Goal: Task Accomplishment & Management: Manage account settings

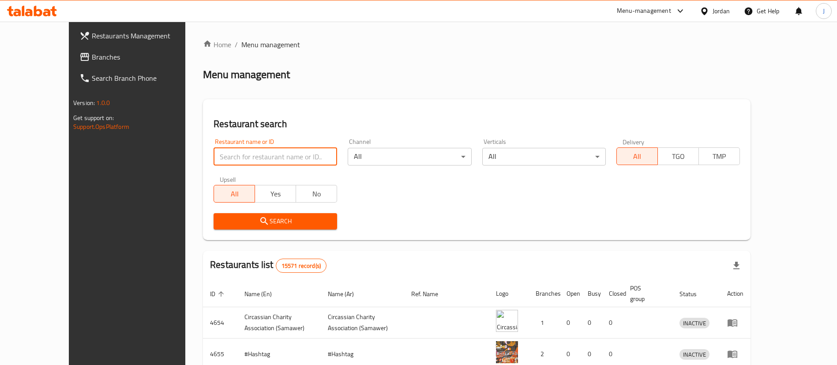
click at [224, 154] on input "search" at bounding box center [275, 157] width 124 height 18
type input "امبراطور جمال"
click button "Search" at bounding box center [275, 221] width 124 height 16
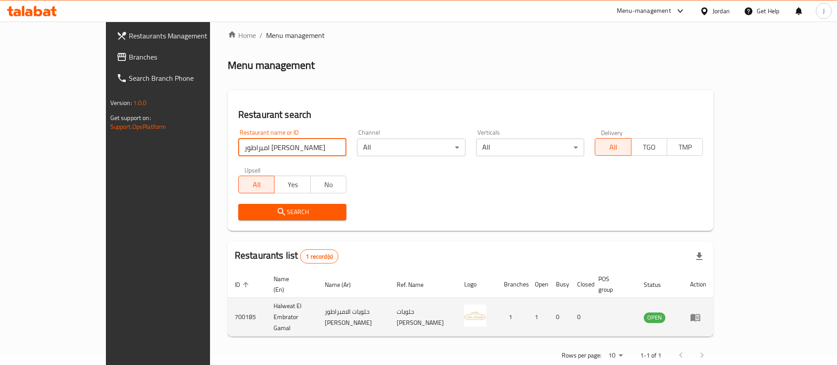
scroll to position [11, 0]
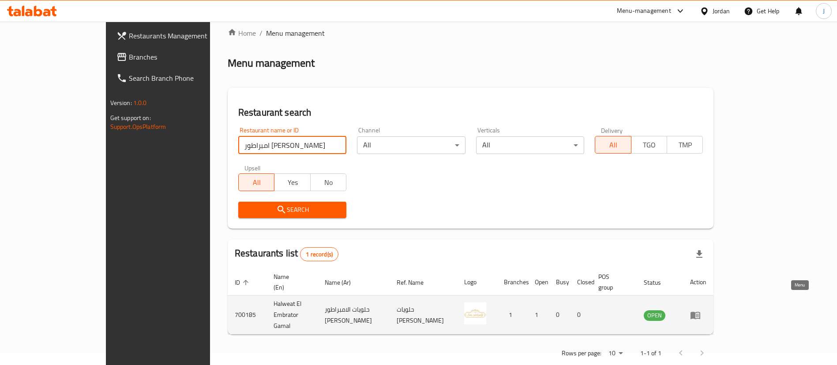
click at [700, 311] on icon "enhanced table" at bounding box center [695, 314] width 10 height 7
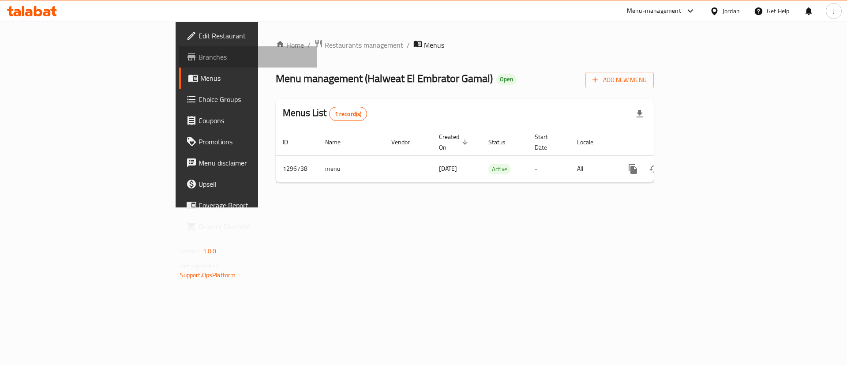
click at [198, 57] on span "Branches" at bounding box center [254, 57] width 112 height 11
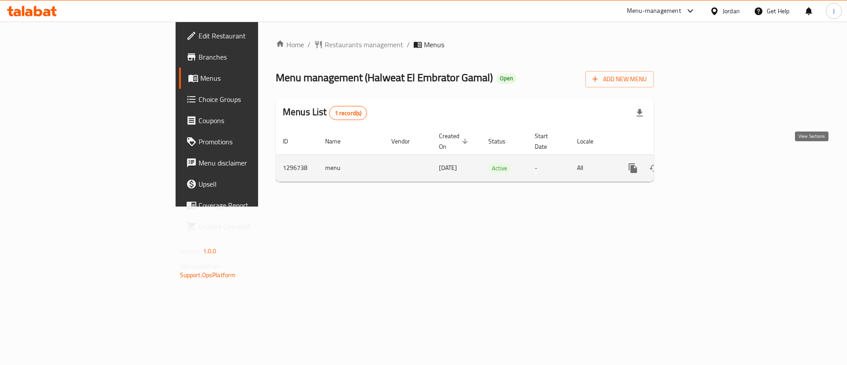
click at [707, 160] on link "enhanced table" at bounding box center [696, 167] width 21 height 21
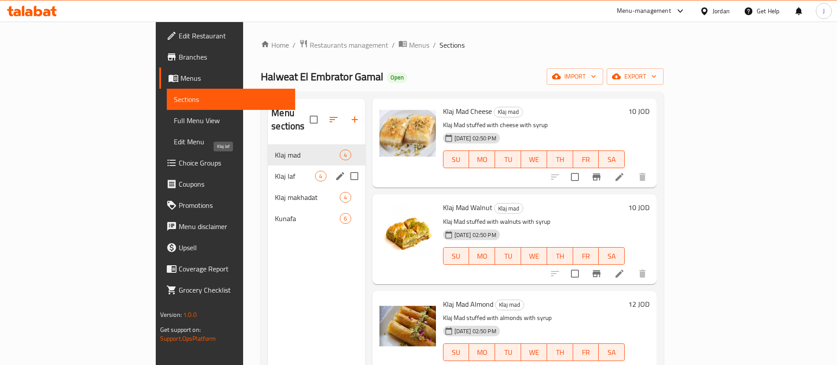
click at [275, 171] on span "Klaj laf" at bounding box center [295, 176] width 40 height 11
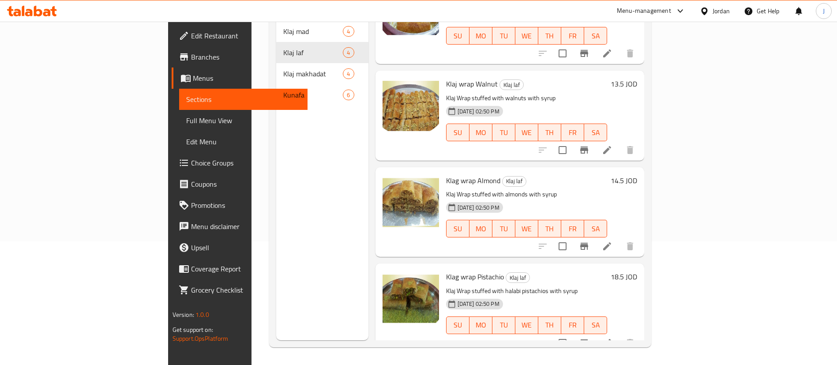
scroll to position [57, 0]
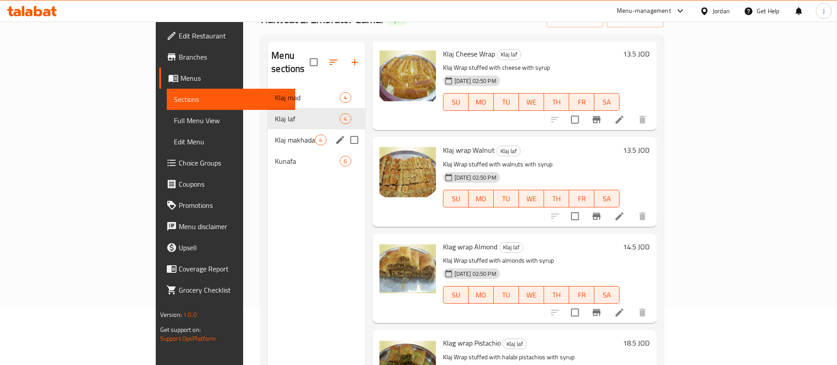
click at [268, 129] on div "Klaj makhadat 4" at bounding box center [316, 139] width 97 height 21
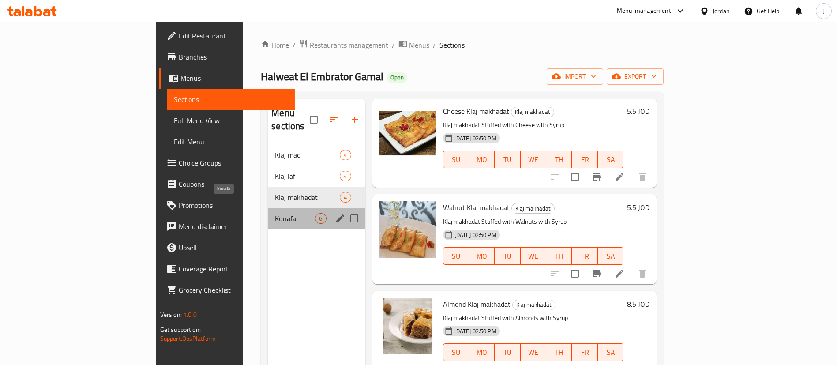
click at [275, 213] on span "Kunafa" at bounding box center [295, 218] width 40 height 11
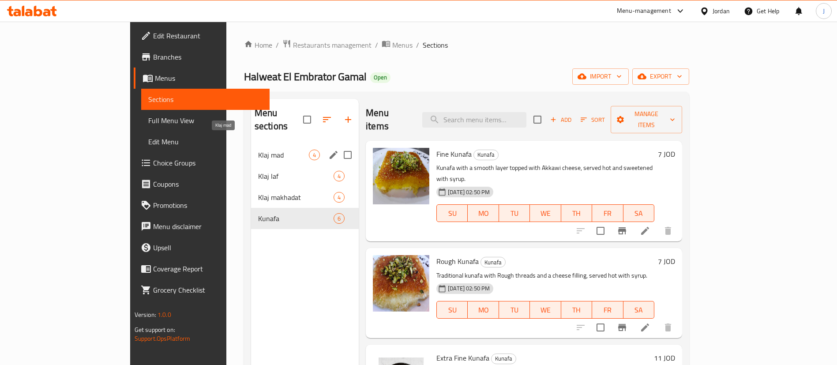
click at [258, 150] on span "Klaj mad" at bounding box center [283, 155] width 51 height 11
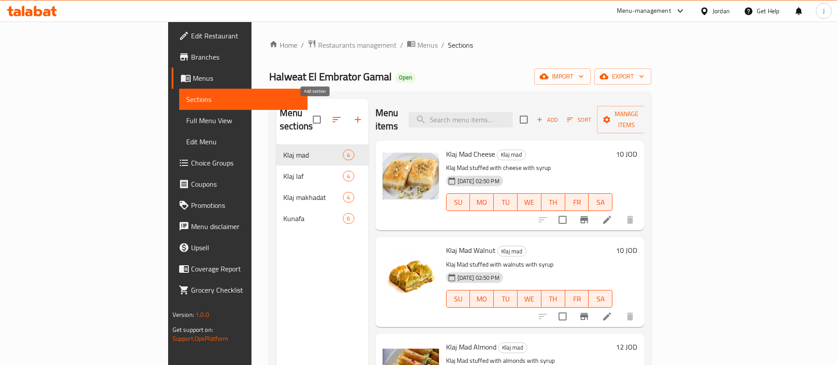
click at [352, 114] on icon "button" at bounding box center [357, 119] width 11 height 11
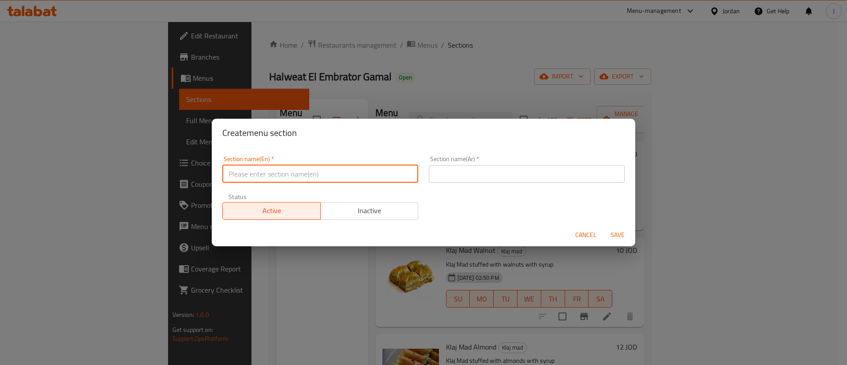
click at [262, 176] on input "text" at bounding box center [320, 174] width 196 height 18
type input "offers"
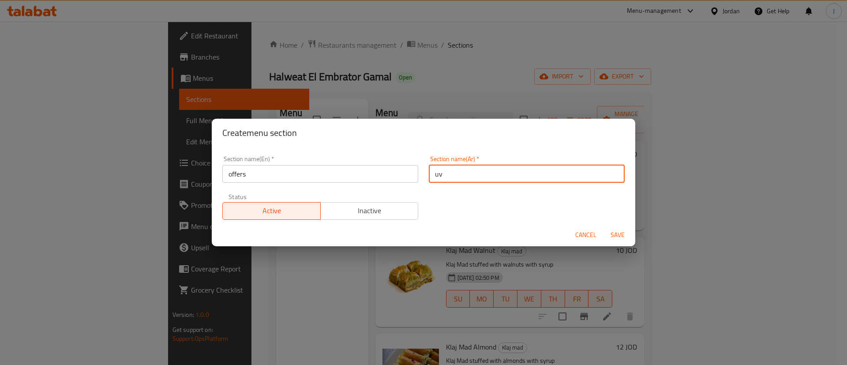
type input "u"
type input "عروض"
click at [613, 187] on div "Section name(En)   * offers Section name(En) * Section name(Ar)   * عروض Sectio…" at bounding box center [423, 187] width 413 height 75
click at [613, 236] on span "Save" at bounding box center [617, 234] width 21 height 11
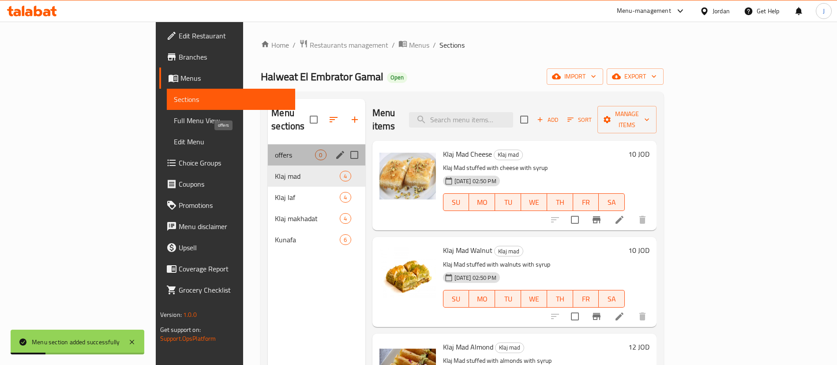
click at [275, 150] on span "offers" at bounding box center [295, 155] width 40 height 11
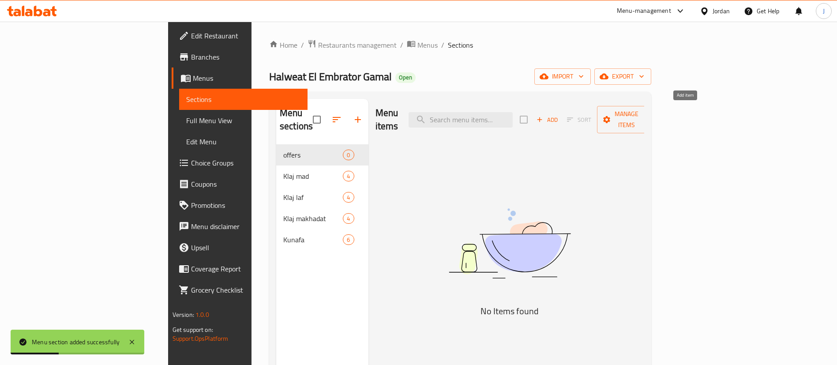
click at [559, 115] on span "Add" at bounding box center [547, 120] width 24 height 10
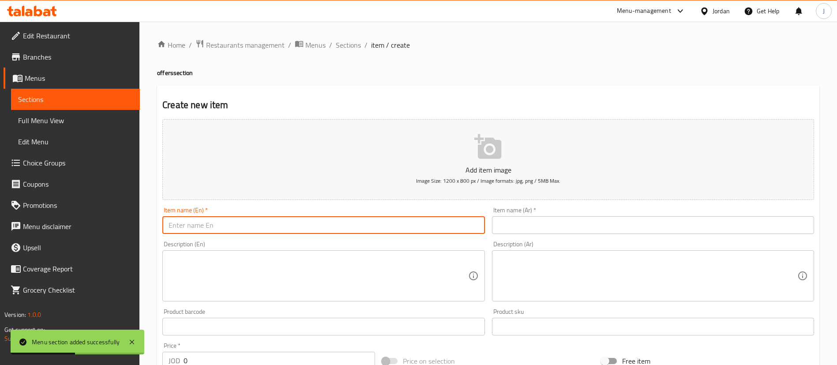
click at [216, 224] on input "text" at bounding box center [323, 225] width 322 height 18
click at [220, 272] on textarea at bounding box center [317, 276] width 299 height 42
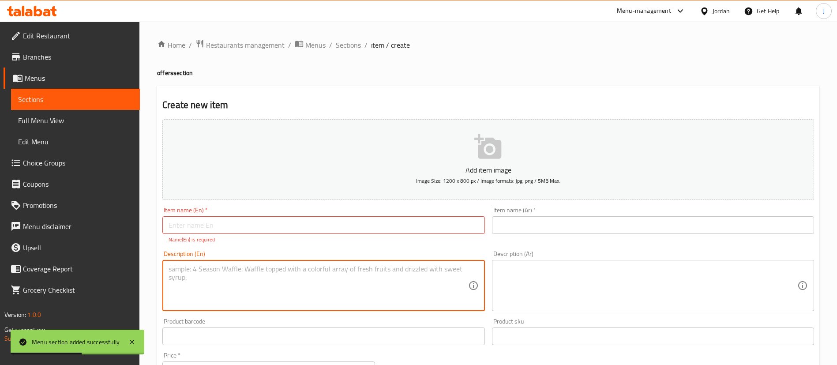
paste textarea "عرض،اشتري صنية وزنها ١٣٥٠ غرام واحصل علي صنية تانية مجانا حقهم عشر دنانير جبنة …"
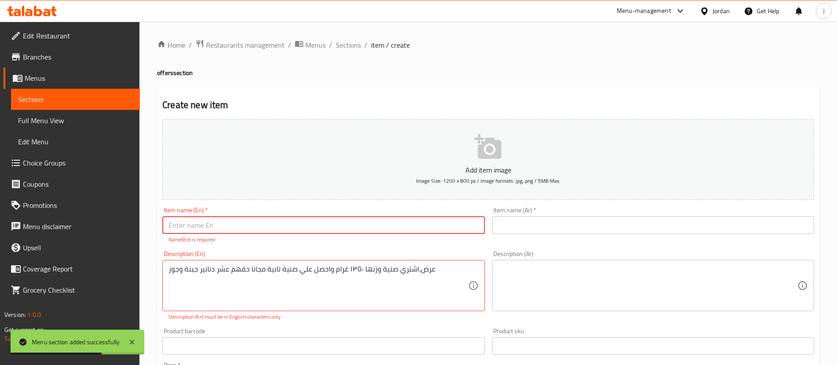
click at [304, 230] on input "text" at bounding box center [323, 225] width 322 height 18
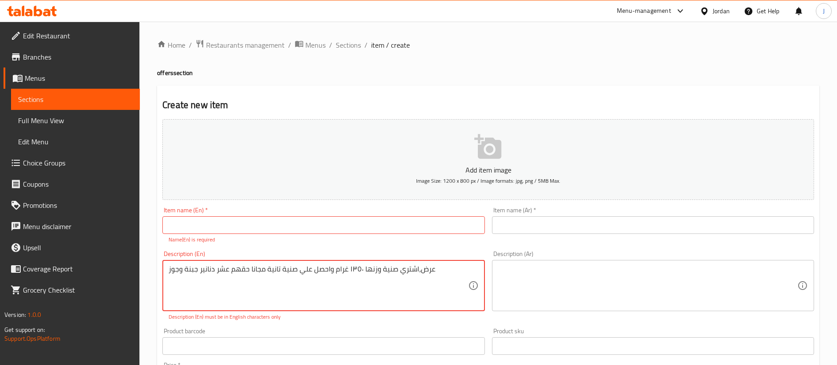
drag, startPoint x: 229, startPoint y: 270, endPoint x: 196, endPoint y: 269, distance: 33.1
click at [208, 270] on textarea "عرض،اشتري صنية وزنها ١٣٥٠ غرام واحصل علي صنية تانية مجانا حقهم جبنة وجوز" at bounding box center [317, 286] width 299 height 42
type textarea "عرض،اشتري صنية وزنها ١٣٥٠ غرام واحصل علي صنية تانية مجانا جبنة وجوز"
click at [264, 225] on input "text" at bounding box center [323, 225] width 322 height 18
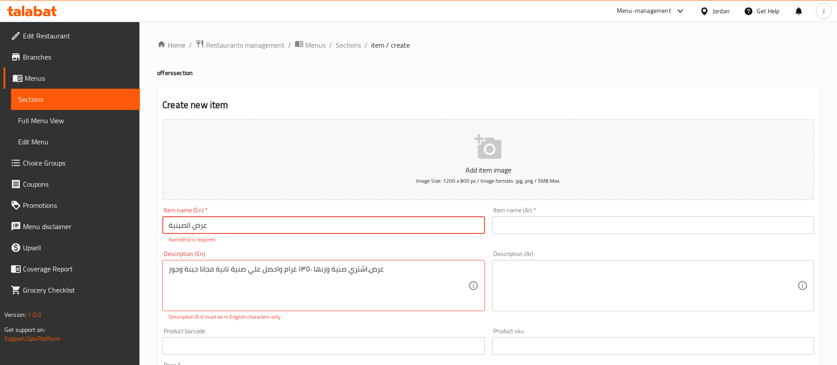
type input "عرض الصينية"
drag, startPoint x: 238, startPoint y: 225, endPoint x: 0, endPoint y: 221, distance: 238.2
click at [0, 221] on div "Edit Restaurant Branches Menus Sections Full Menu View Edit Menu Choice Groups …" at bounding box center [418, 332] width 837 height 621
click at [566, 226] on input "text" at bounding box center [653, 225] width 322 height 18
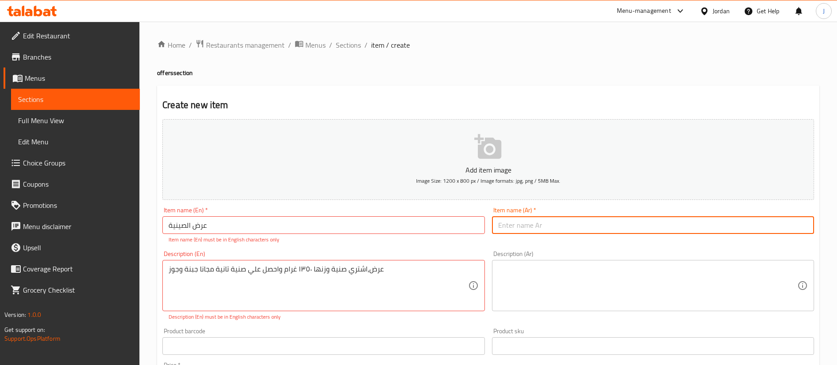
paste input "عرض الصينية"
type input "عرض الصينية"
drag, startPoint x: 407, startPoint y: 267, endPoint x: 38, endPoint y: 247, distance: 369.3
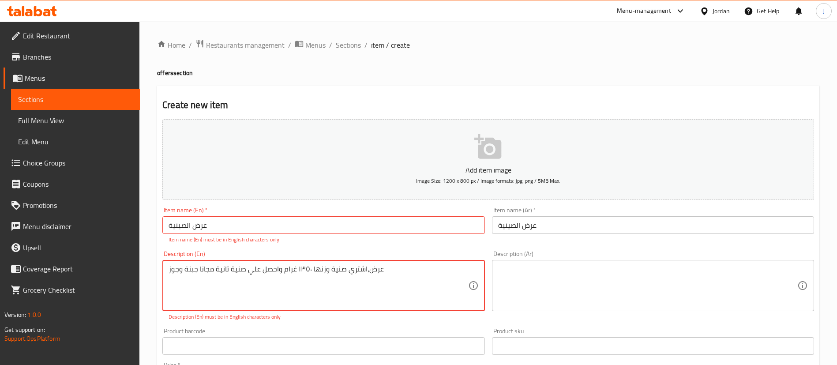
click at [547, 274] on textarea at bounding box center [647, 286] width 299 height 42
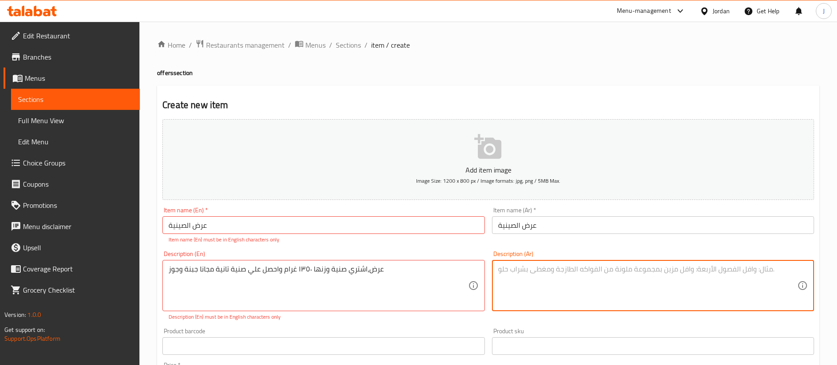
paste textarea "عرض،اشتري صنية وزنها ١٣٥٠ غرام واحصل علي صنية تانية مجانا جبنة وجوز"
type textarea "عرض،اشتري صنية وزنها ١٣٥٠ غرام واحصل علي صنية تانية مجانا جبنة وجوز"
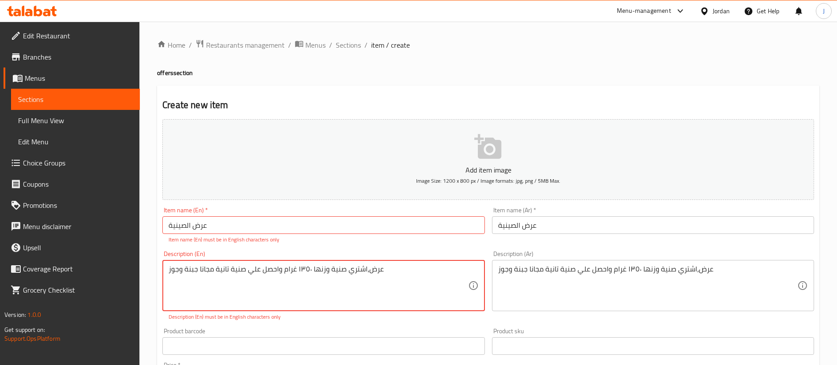
drag, startPoint x: 298, startPoint y: 273, endPoint x: 0, endPoint y: 254, distance: 298.3
type textarea "buy a 1.35 Kg tray and get another for free"
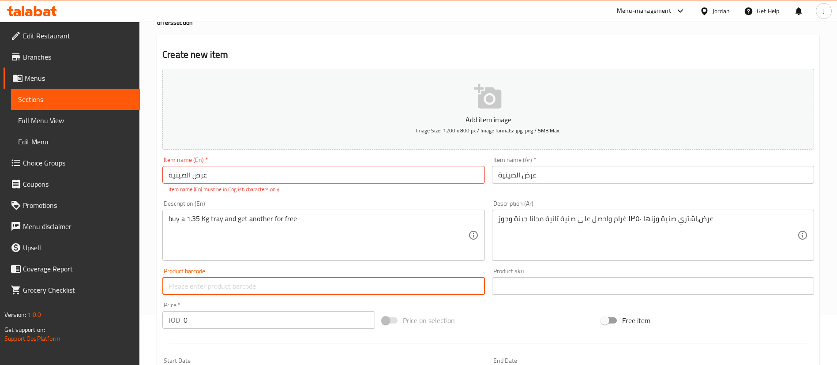
scroll to position [132, 0]
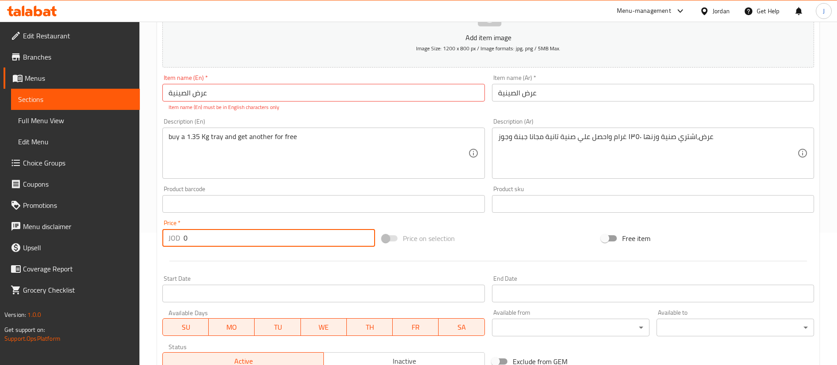
click at [195, 240] on input "0" at bounding box center [278, 238] width 191 height 18
type input "14"
click at [224, 266] on div at bounding box center [488, 261] width 659 height 22
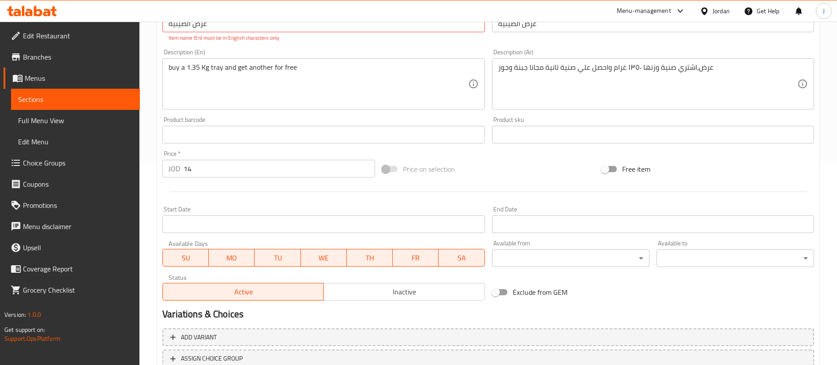
scroll to position [136, 0]
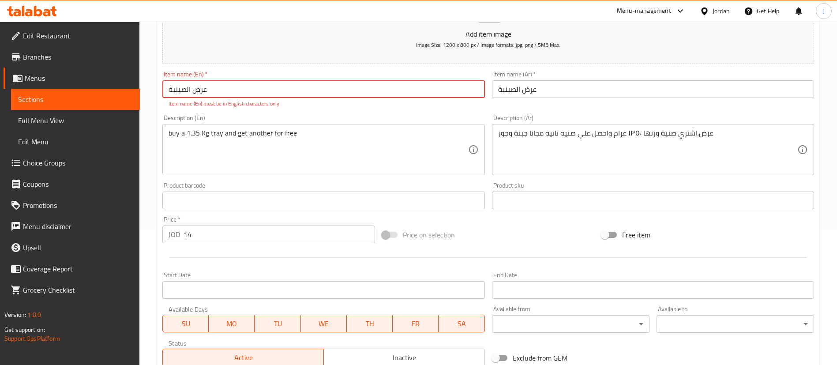
drag, startPoint x: 230, startPoint y: 90, endPoint x: 0, endPoint y: 69, distance: 231.3
click at [0, 69] on div "Edit Restaurant Branches Menus Sections Full Menu View Edit Menu Choice Groups …" at bounding box center [418, 191] width 837 height 611
type input "ل"
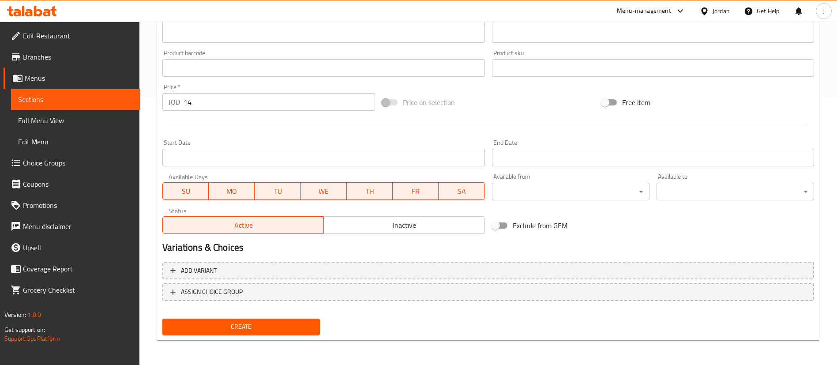
type input "Tray offer"
click at [278, 326] on span "Create" at bounding box center [240, 326] width 143 height 11
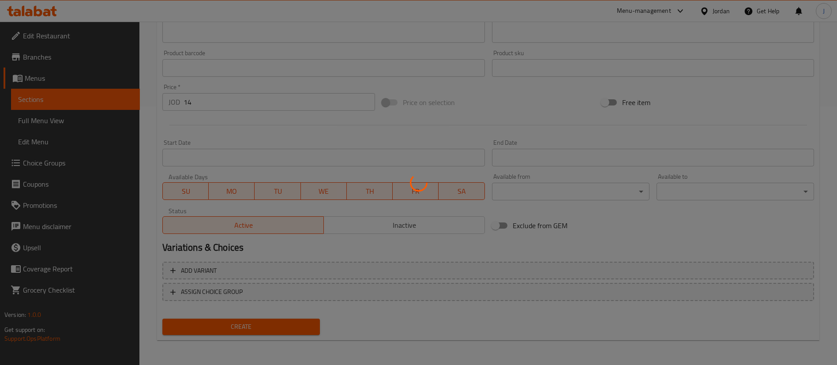
scroll to position [258, 0]
type input "0"
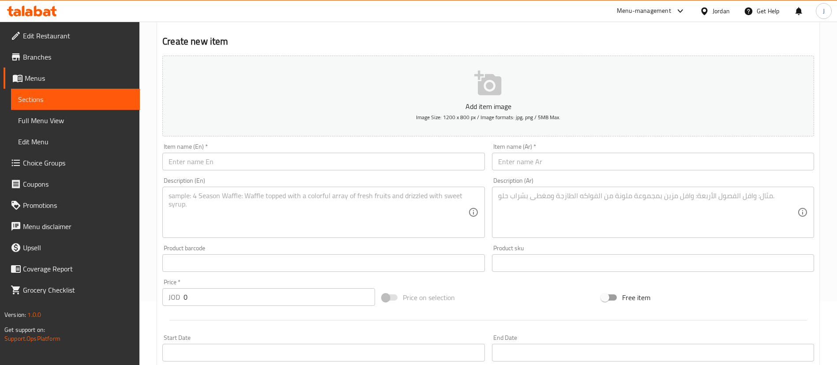
scroll to position [0, 0]
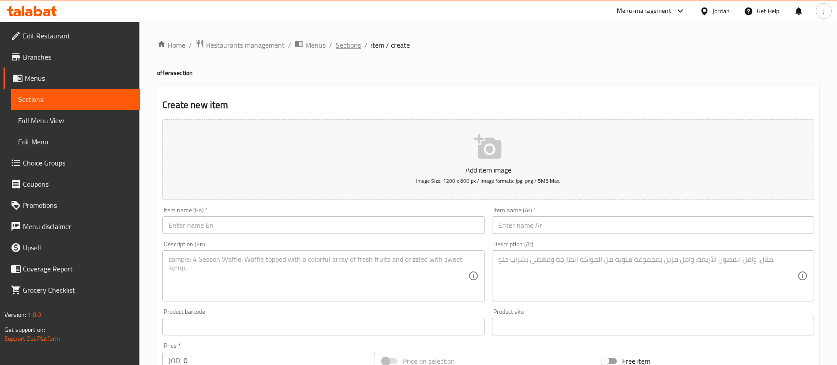
click at [340, 45] on span "Sections" at bounding box center [348, 45] width 25 height 11
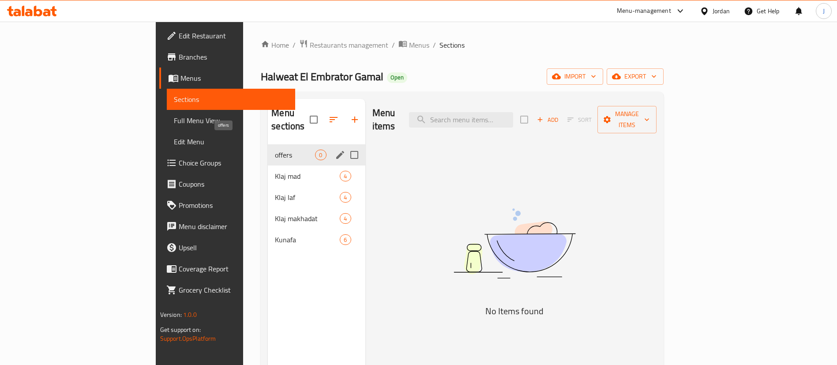
click at [275, 150] on span "offers" at bounding box center [295, 155] width 40 height 11
click at [275, 171] on span "Klaj mad" at bounding box center [295, 176] width 40 height 11
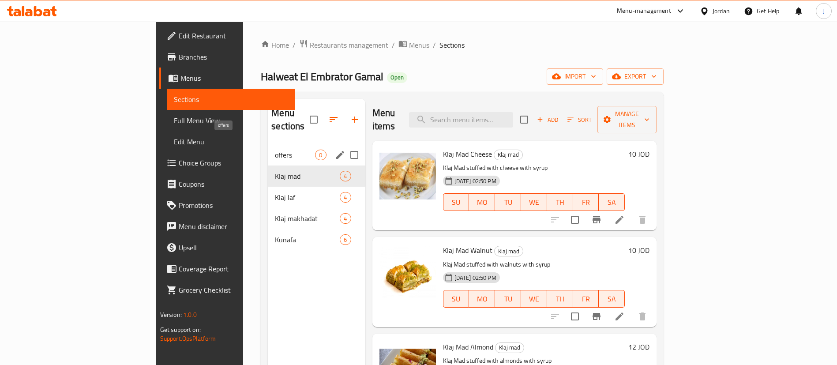
click at [275, 150] on span "offers" at bounding box center [295, 155] width 40 height 11
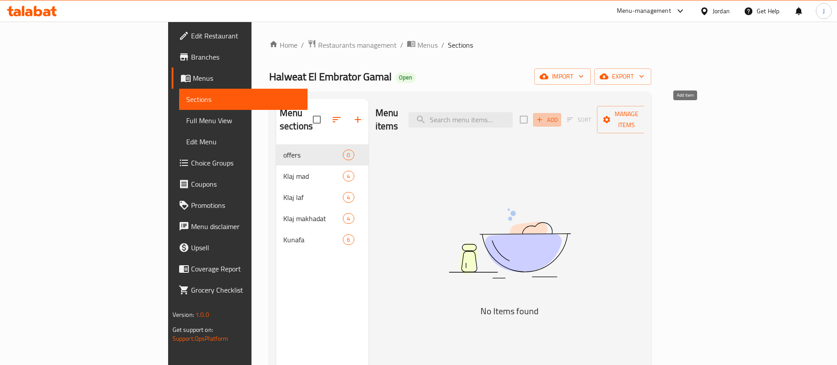
click at [559, 115] on span "Add" at bounding box center [547, 120] width 24 height 10
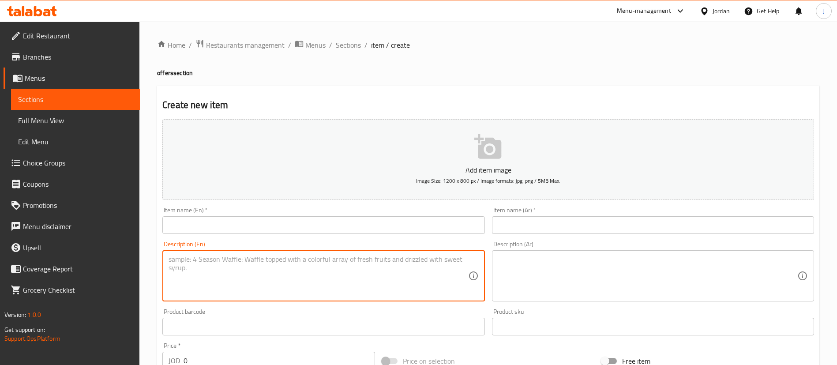
click at [262, 265] on textarea at bounding box center [317, 276] width 299 height 42
click at [586, 273] on textarea at bounding box center [647, 276] width 299 height 42
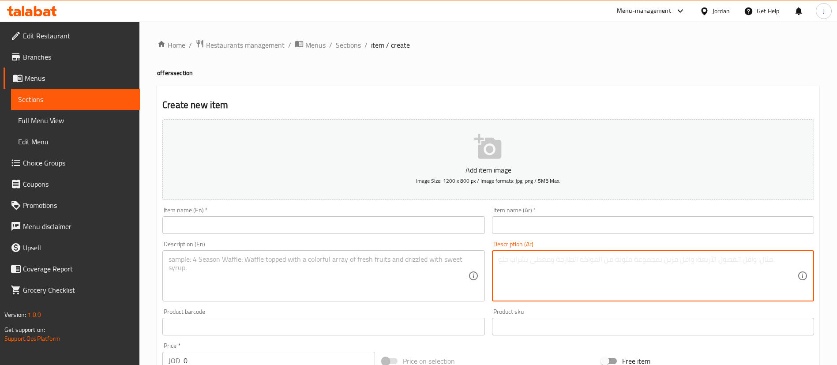
type textarea "ر"
paste textarea "عرض،اشتري صنية وزنها ١٣٥٠ غرام واحصل علي صنية تانية مجانا جبنة وجوز"
type textarea "عرض،اشتري صنية وزنها ١٣٥٠ غرام واحصل علي صنية تانية مجانا جبنة وجوز"
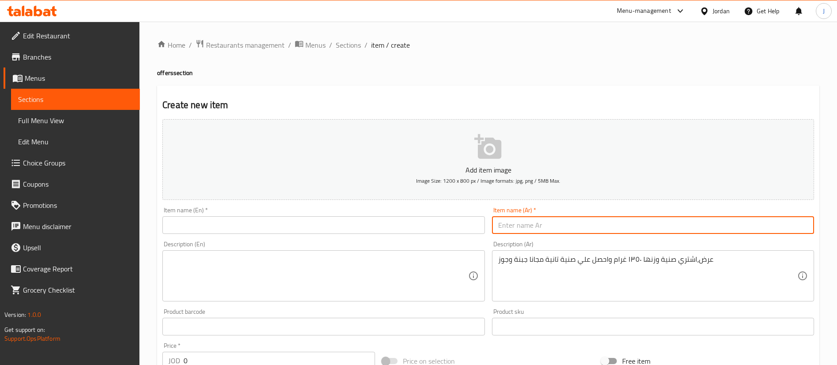
click at [531, 233] on input "text" at bounding box center [653, 225] width 322 height 18
type input "u"
type input "عرض الصينية 1.35 كغم"
click at [419, 278] on textarea at bounding box center [317, 276] width 299 height 42
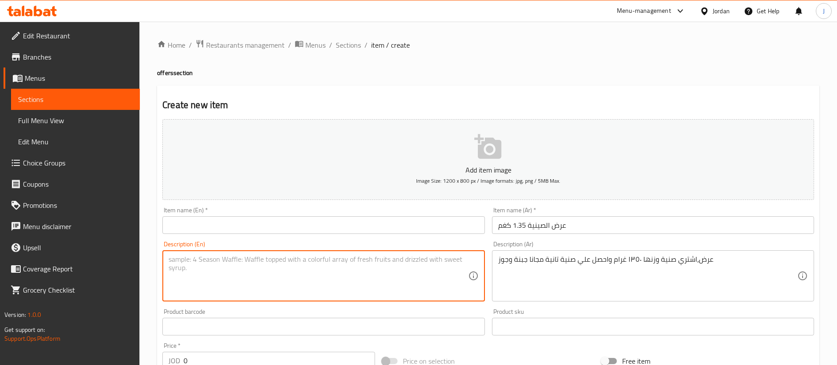
click at [220, 276] on textarea at bounding box center [317, 276] width 299 height 42
type textarea "buy one tray and get the 2nd for free either Cheese or walnuts"
click at [257, 228] on input "text" at bounding box center [323, 225] width 322 height 18
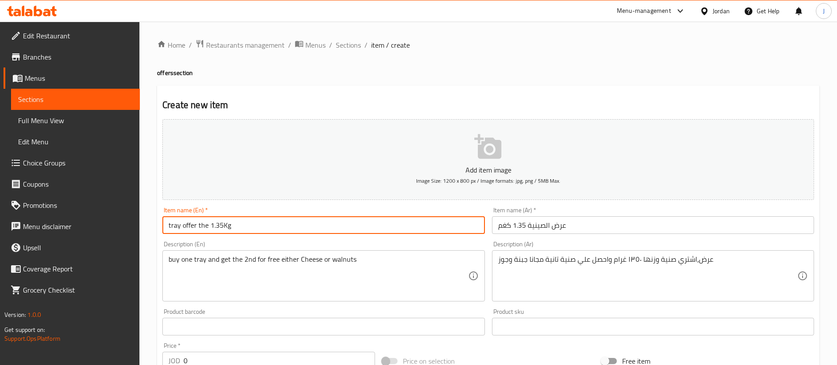
type input "tray offer the 1.35Kg"
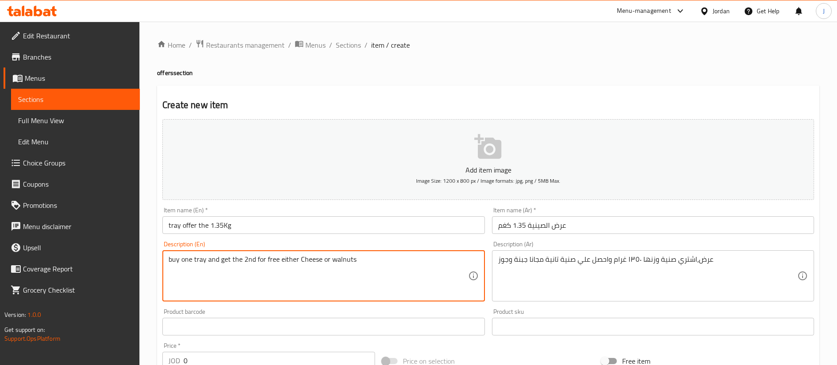
click at [206, 257] on textarea "buy one tray and get the 2nd for free either Cheese or walnuts" at bounding box center [317, 276] width 299 height 42
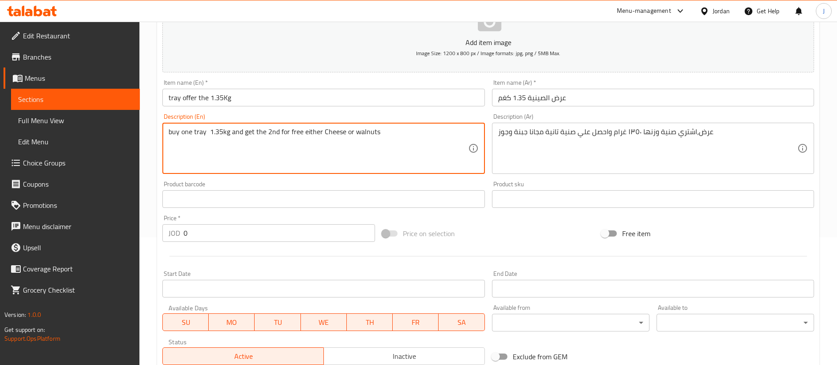
scroll to position [132, 0]
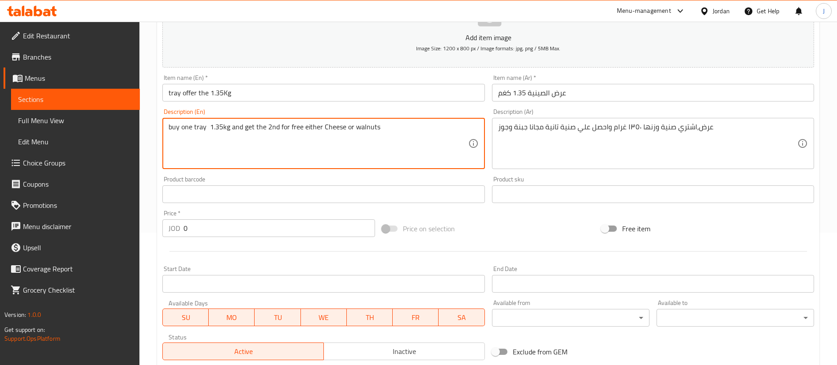
type textarea "buy one tray 1.35kg and get the 2nd for free either Cheese or walnuts"
click at [228, 233] on input "0" at bounding box center [278, 228] width 191 height 18
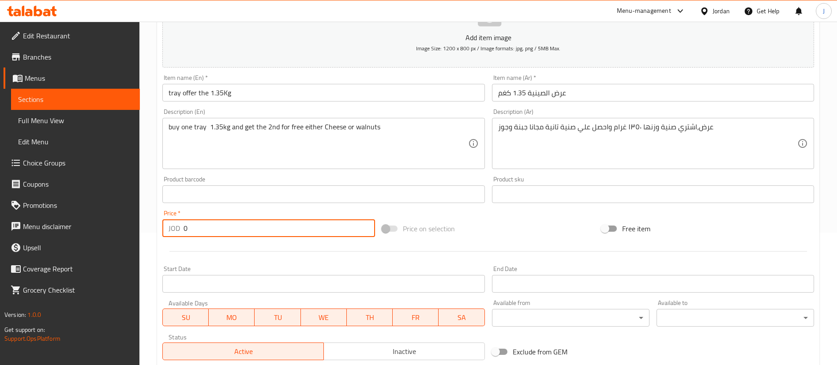
drag, startPoint x: 228, startPoint y: 233, endPoint x: 72, endPoint y: 230, distance: 156.6
click at [72, 230] on div "Edit Restaurant Branches Menus Sections Full Menu View Edit Menu Choice Groups …" at bounding box center [418, 190] width 837 height 602
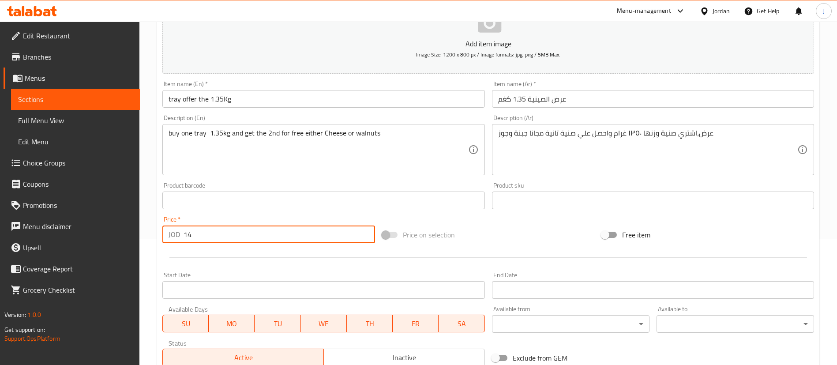
scroll to position [0, 0]
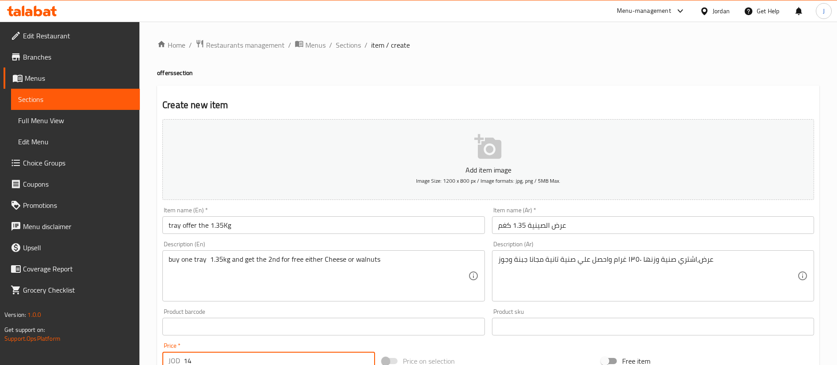
type input "14"
click at [468, 159] on button "Add item image Image Size: 1200 x 800 px / Image formats: jpg, png / 5MB Max." at bounding box center [487, 159] width 651 height 81
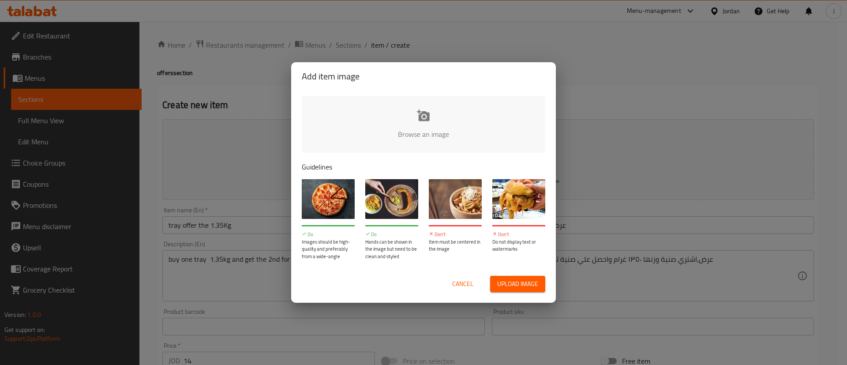
click at [423, 124] on input "file" at bounding box center [722, 137] width 840 height 82
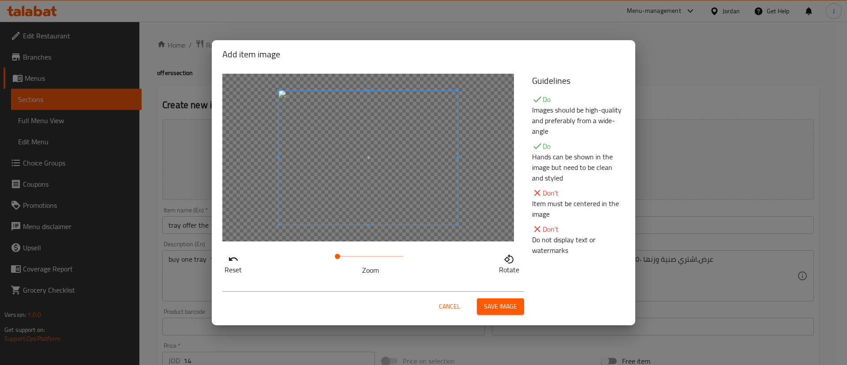
click at [495, 306] on span "Save image" at bounding box center [500, 306] width 33 height 11
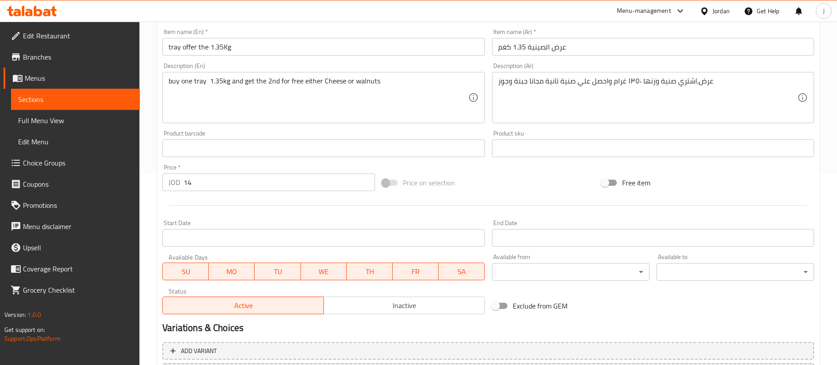
scroll to position [271, 0]
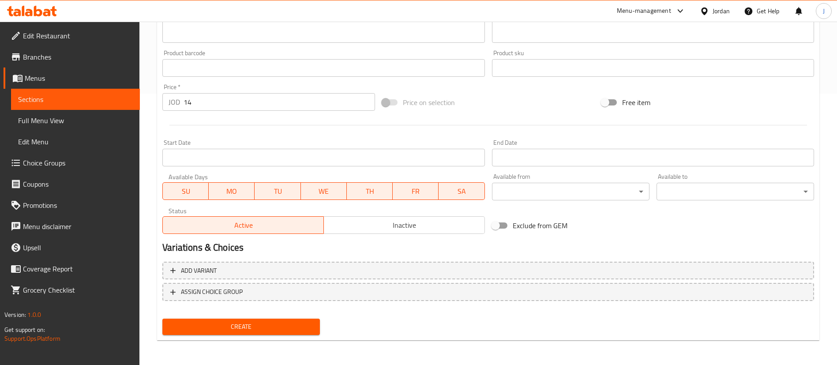
click at [266, 327] on span "Create" at bounding box center [240, 326] width 143 height 11
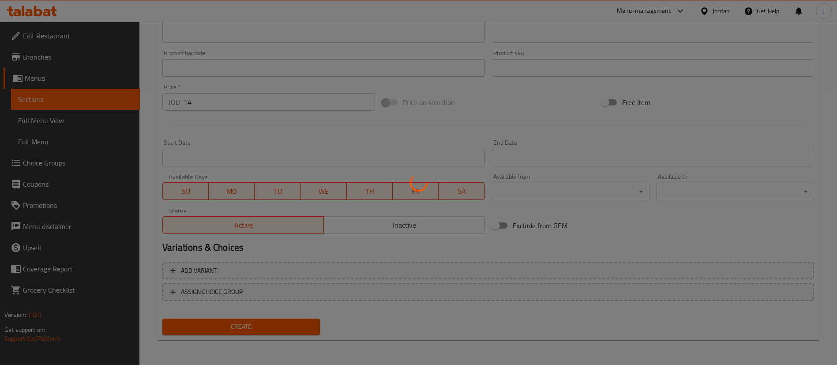
type input "0"
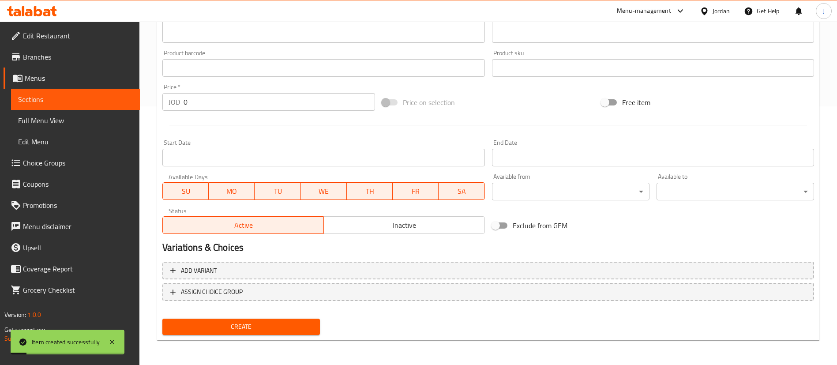
click at [58, 158] on span "Choice Groups" at bounding box center [78, 162] width 110 height 11
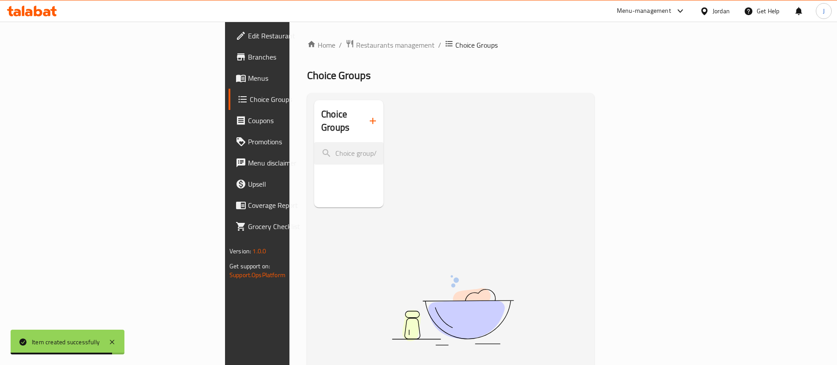
click at [367, 118] on icon "button" at bounding box center [372, 121] width 11 height 11
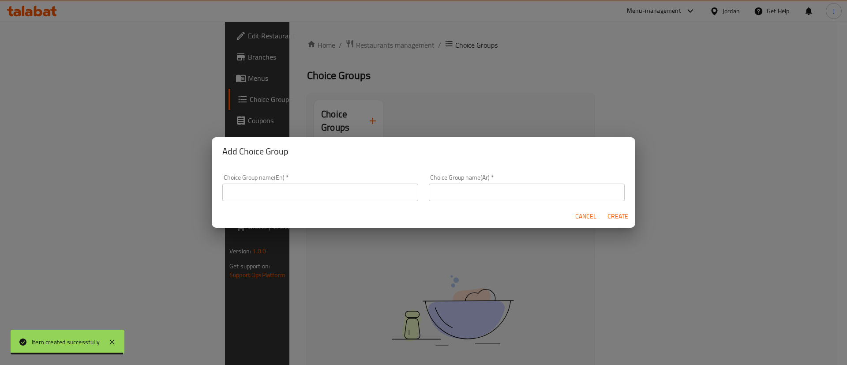
click at [289, 189] on input "text" at bounding box center [320, 192] width 196 height 18
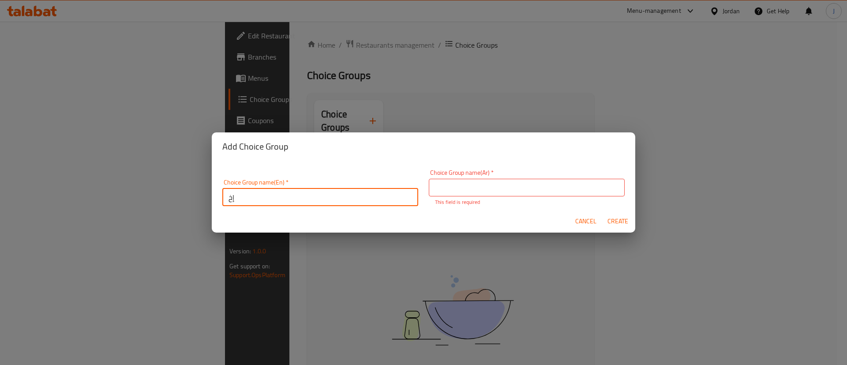
type input "إ"
type input "Your first Kullaj tary"
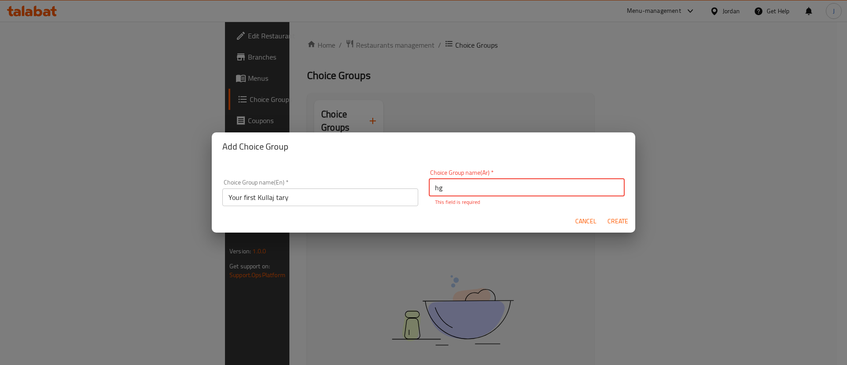
type input "h"
type input "الصينية الأولى"
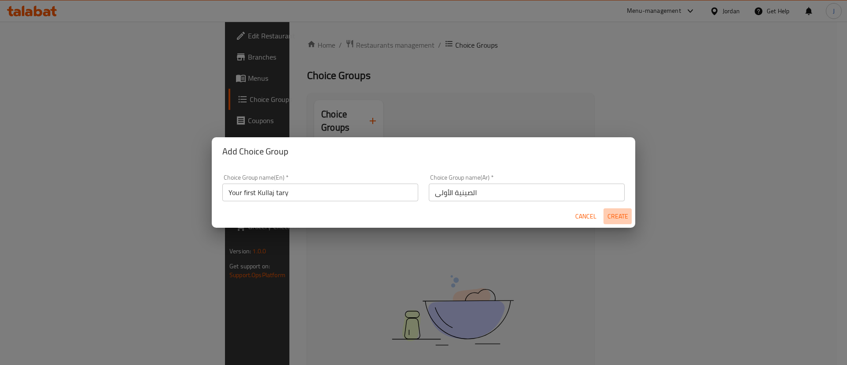
click at [614, 221] on button "Create" at bounding box center [617, 216] width 28 height 16
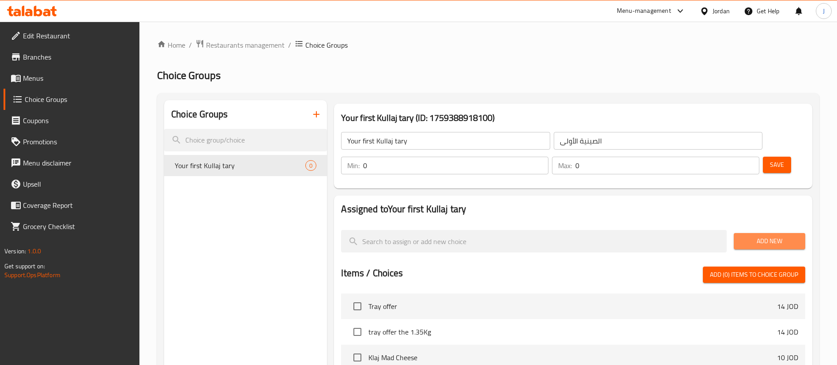
click at [758, 236] on span "Add New" at bounding box center [769, 241] width 57 height 11
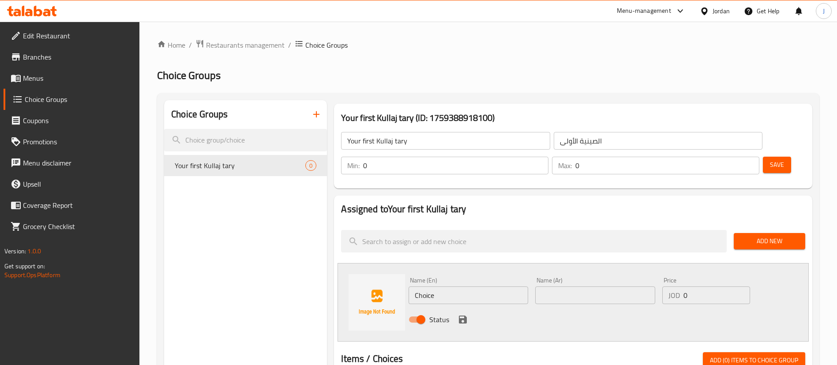
click at [432, 286] on input "Choice" at bounding box center [468, 295] width 120 height 18
drag, startPoint x: 442, startPoint y: 271, endPoint x: 348, endPoint y: 278, distance: 94.7
click at [348, 278] on div "Name (En) Choice Name (En) Name (Ar) Name (Ar) Price JOD 0 Price Status" at bounding box center [572, 302] width 471 height 79
type input "Cheese"
type input "جبنة"
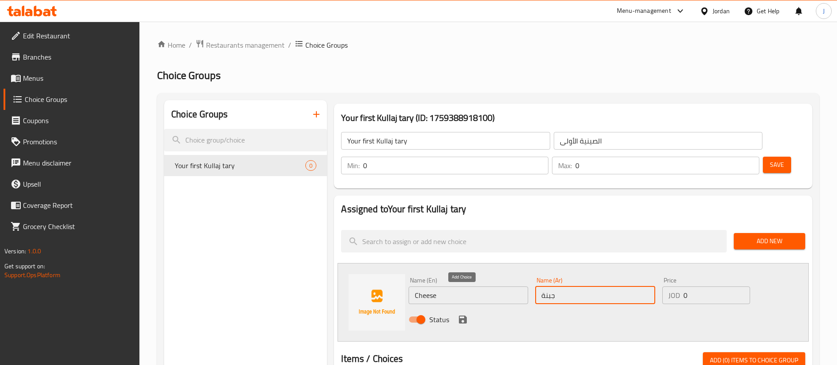
click at [463, 315] on icon "save" at bounding box center [463, 319] width 8 height 8
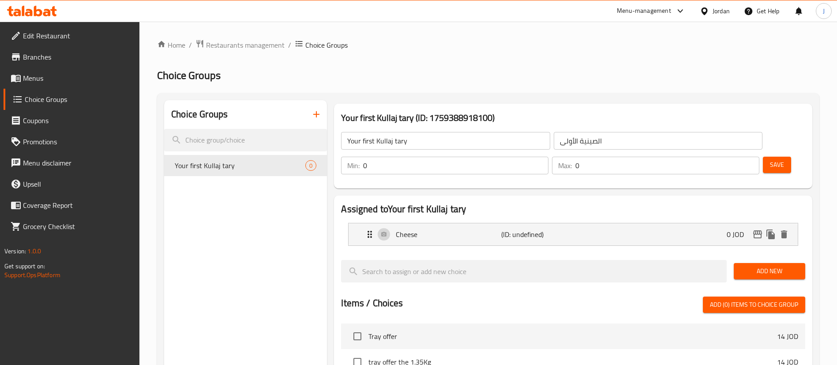
click at [752, 266] on span "Add New" at bounding box center [769, 271] width 57 height 11
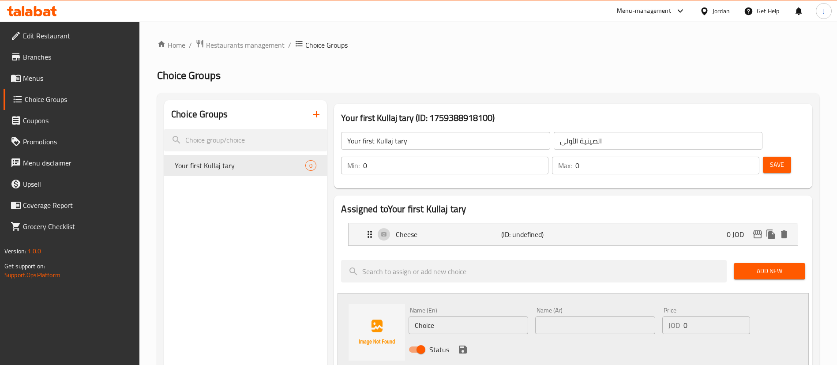
drag, startPoint x: 479, startPoint y: 305, endPoint x: 279, endPoint y: 311, distance: 199.9
type input "Walnuts"
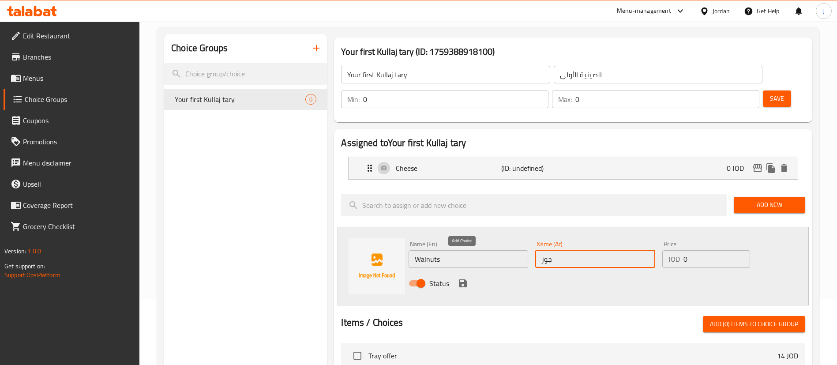
type input "جوز"
click at [457, 278] on icon "save" at bounding box center [462, 283] width 11 height 11
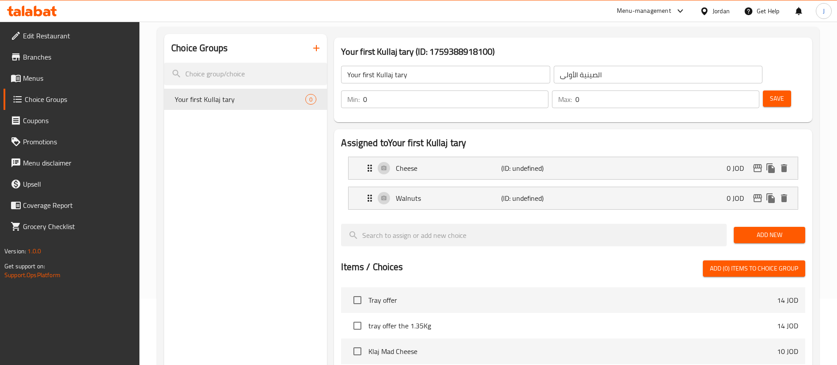
click at [770, 93] on span "Save" at bounding box center [777, 98] width 14 height 11
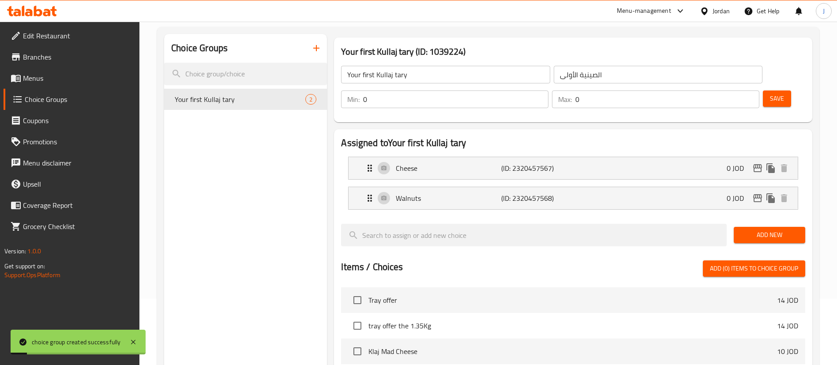
click at [264, 183] on div "Choice Groups Your first Kullaj tary 2" at bounding box center [245, 304] width 163 height 541
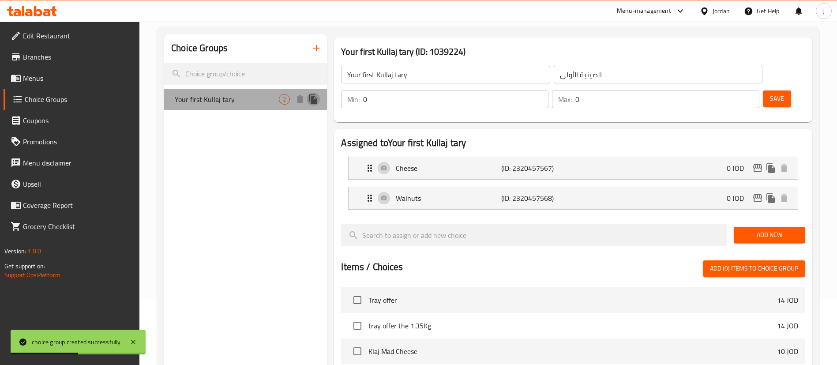
click at [309, 96] on icon "duplicate" at bounding box center [313, 99] width 8 height 10
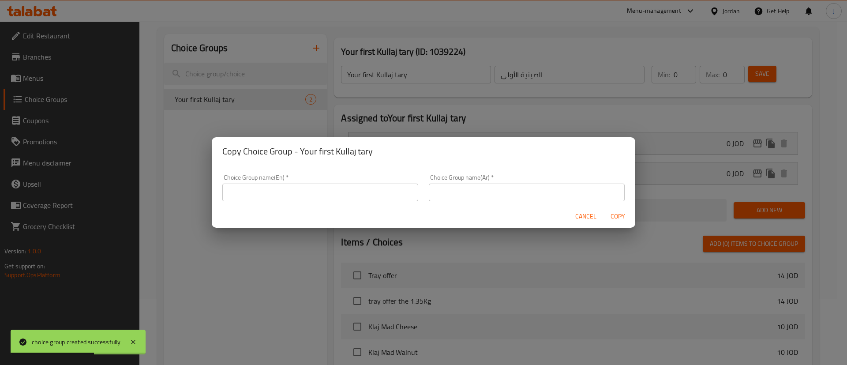
click at [279, 191] on input "text" at bounding box center [320, 192] width 196 height 18
type input "غ"
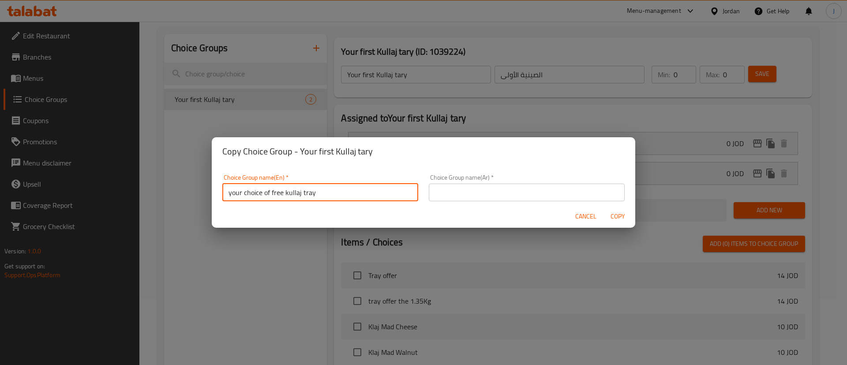
type input "your choice of free kullaj tray"
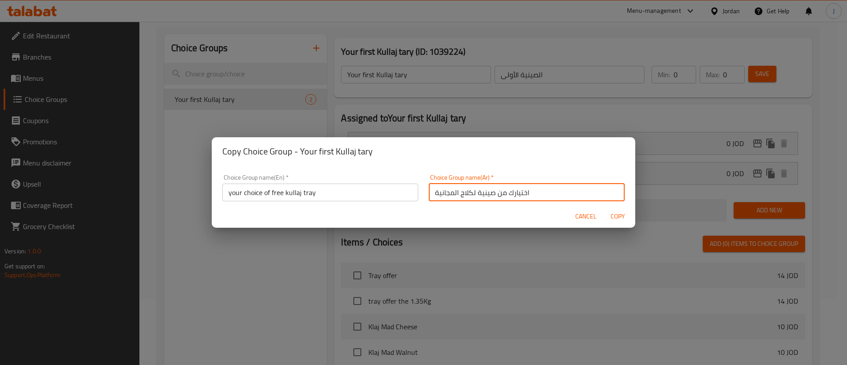
type input "اختيارك من صينية لكلاج المجانية"
click at [617, 217] on span "Copy" at bounding box center [617, 216] width 21 height 11
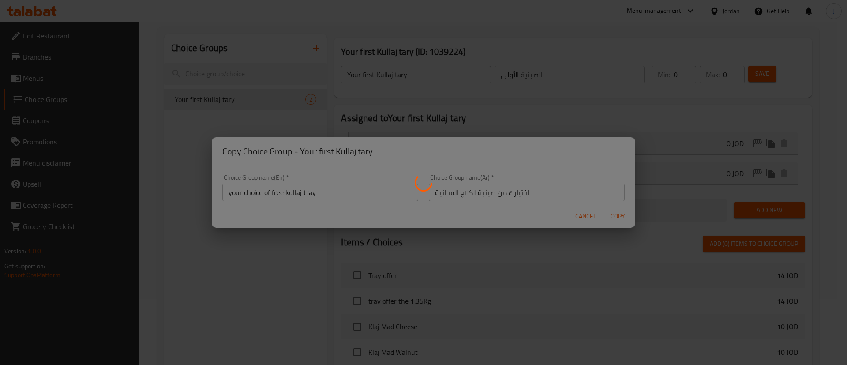
type input "your choice of free kullaj tray"
type input "اختيارك من صينية لكلاج المجانية"
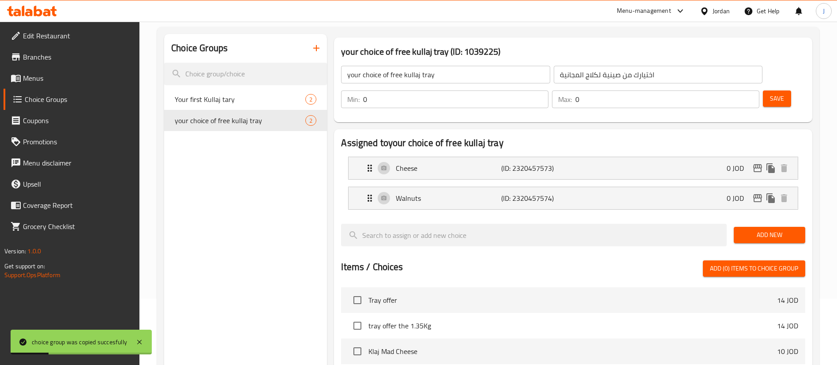
click at [768, 89] on div "Save" at bounding box center [780, 99] width 39 height 21
click at [770, 93] on span "Save" at bounding box center [777, 98] width 14 height 11
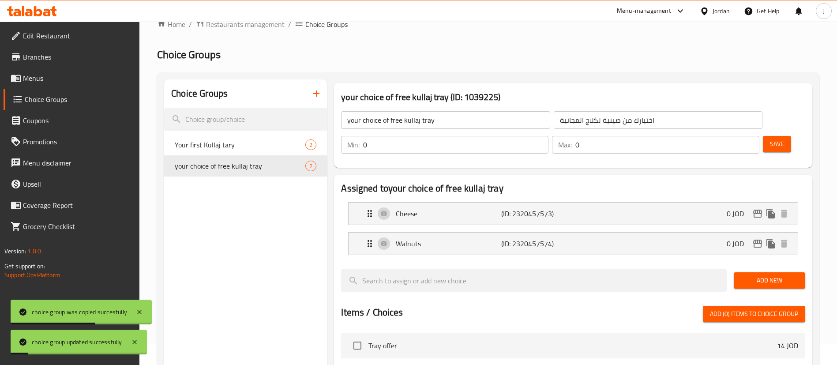
scroll to position [0, 0]
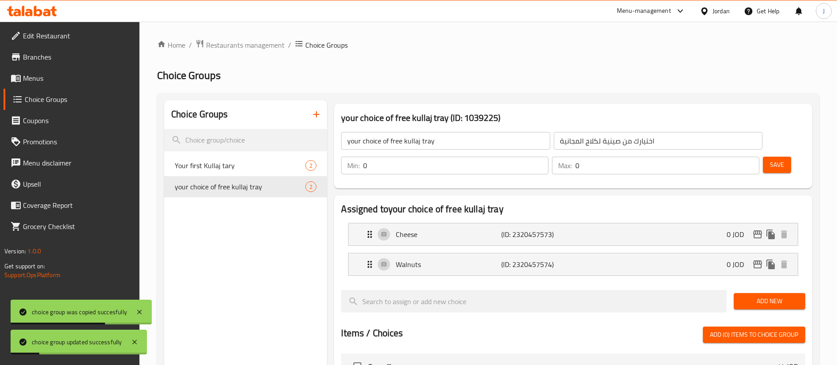
click at [36, 75] on span "Menus" at bounding box center [78, 78] width 110 height 11
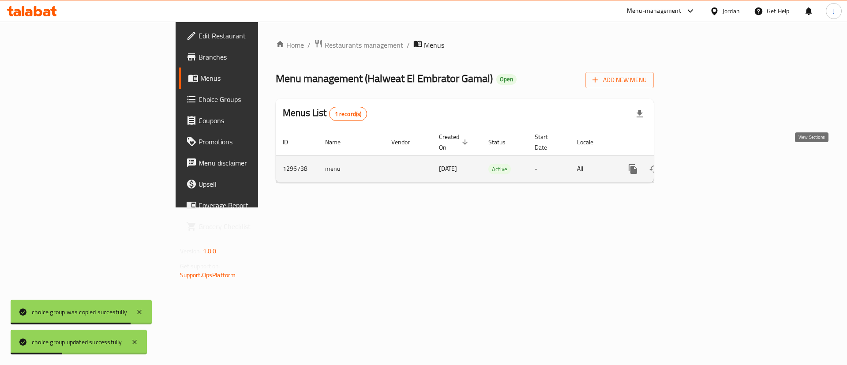
click at [702, 164] on icon "enhanced table" at bounding box center [696, 169] width 11 height 11
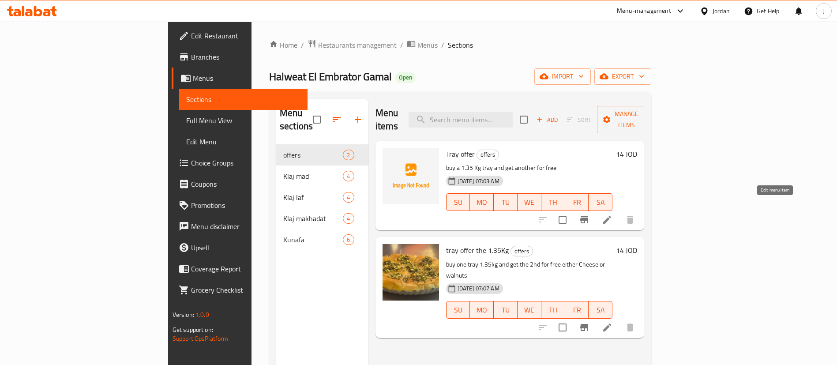
click at [611, 216] on icon at bounding box center [607, 220] width 8 height 8
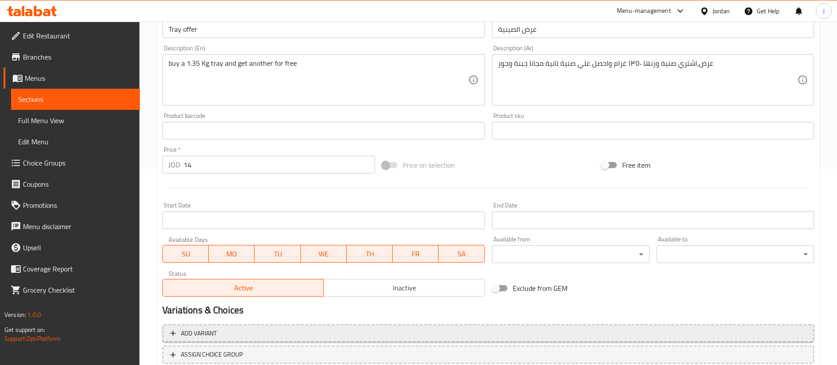
scroll to position [258, 0]
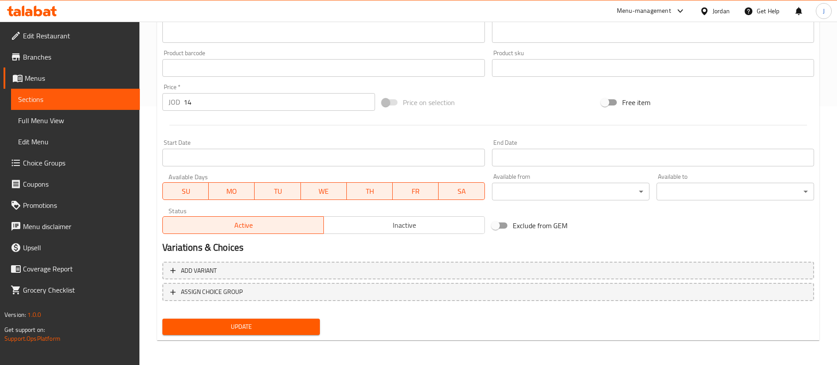
click at [352, 231] on span "Inactive" at bounding box center [404, 225] width 154 height 13
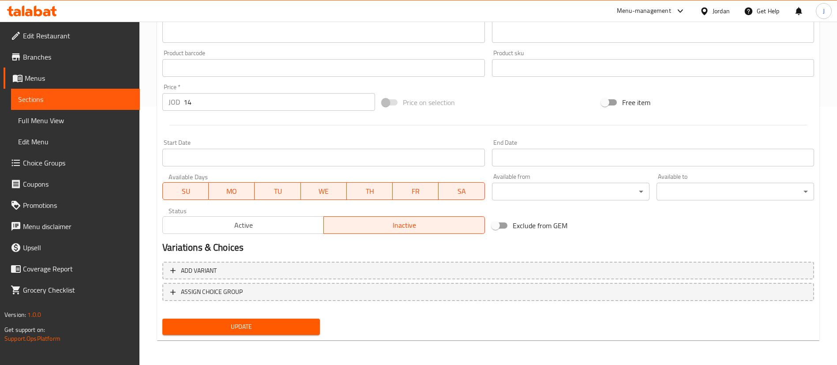
click at [270, 323] on span "Update" at bounding box center [240, 326] width 143 height 11
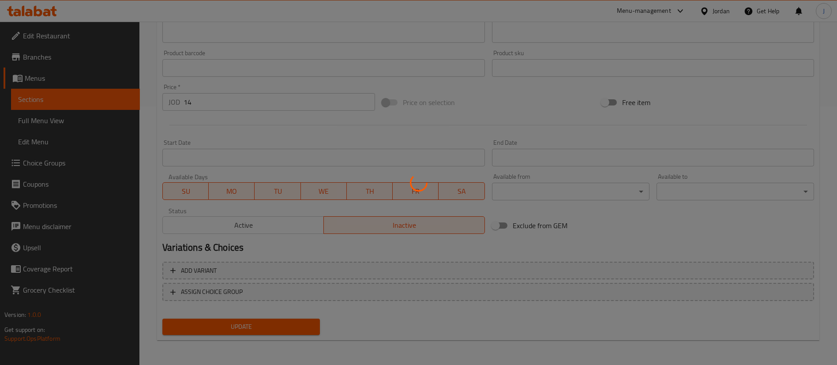
scroll to position [0, 0]
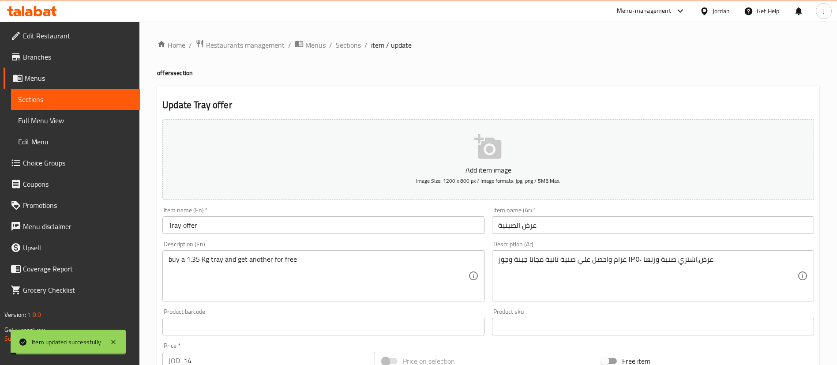
click at [345, 46] on span "Sections" at bounding box center [348, 45] width 25 height 11
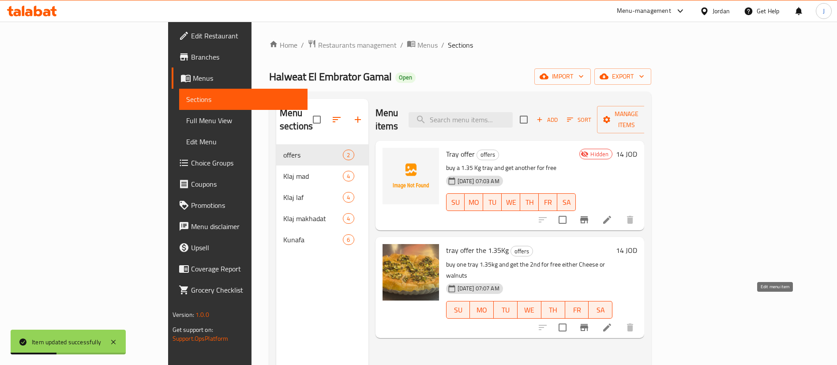
click at [611, 323] on icon at bounding box center [607, 327] width 8 height 8
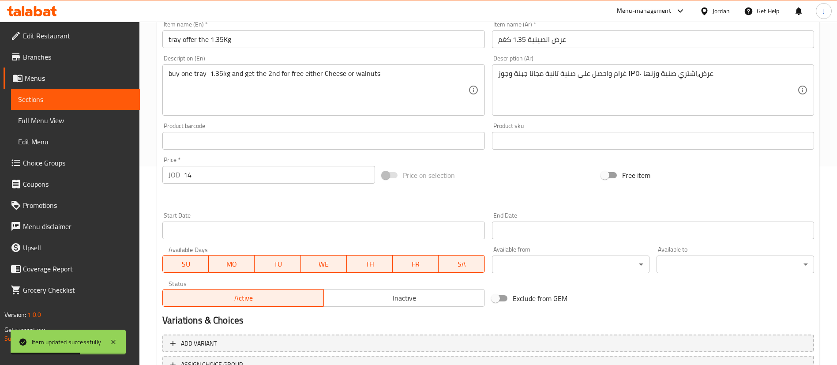
scroll to position [265, 0]
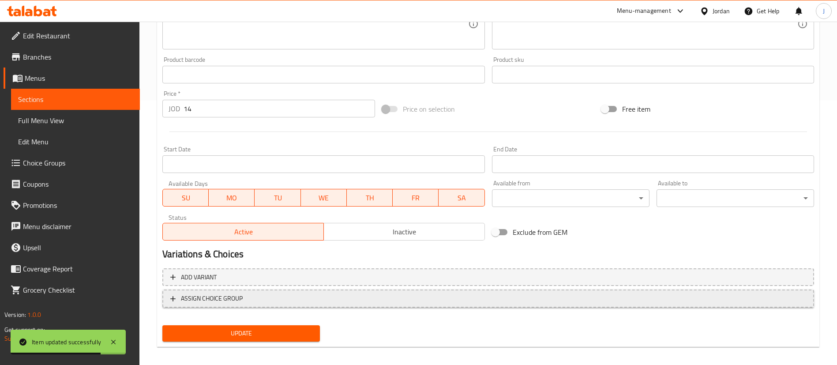
click at [194, 297] on span "ASSIGN CHOICE GROUP" at bounding box center [212, 298] width 62 height 11
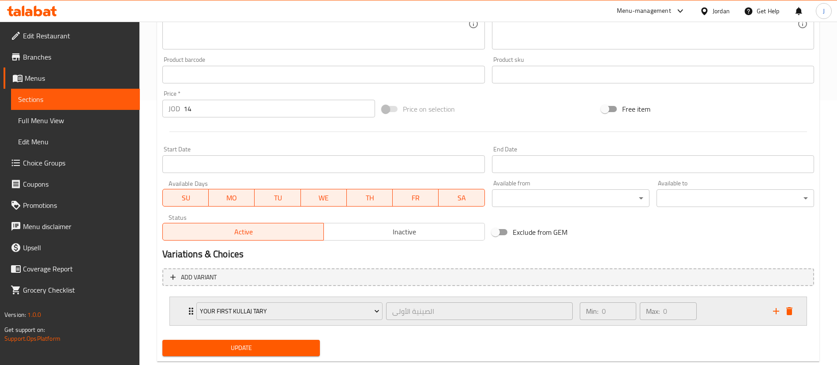
scroll to position [286, 0]
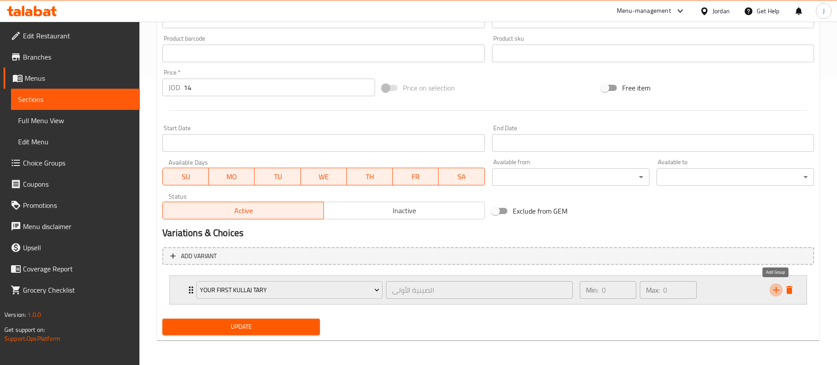
click at [771, 288] on icon "add" at bounding box center [776, 290] width 11 height 11
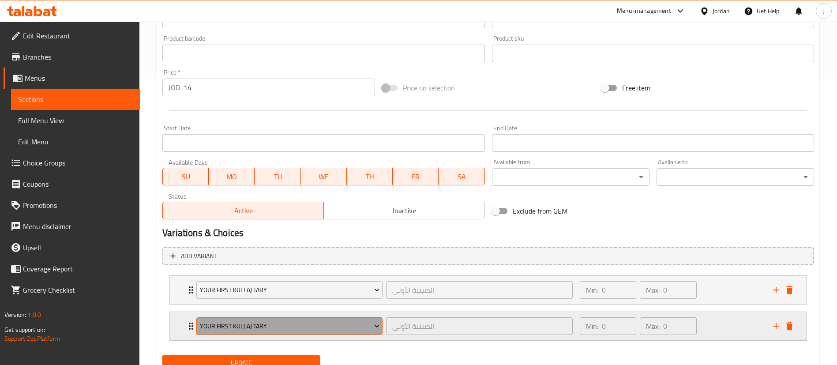
click at [240, 330] on span "Your first Kullaj tary" at bounding box center [290, 326] width 180 height 11
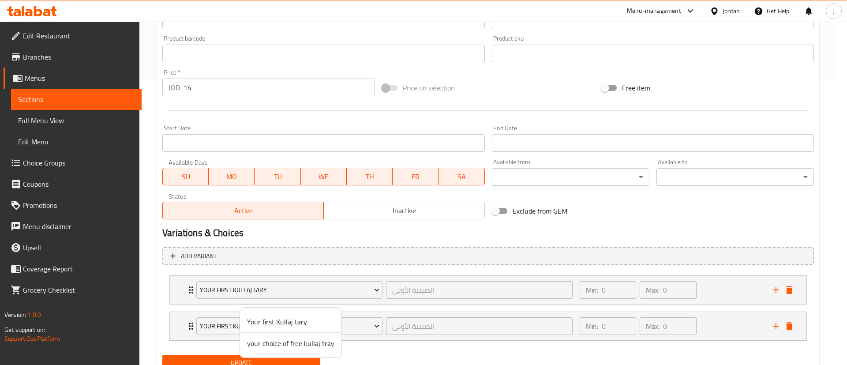
click at [262, 344] on span "your choice of free kullaj tray" at bounding box center [290, 343] width 87 height 11
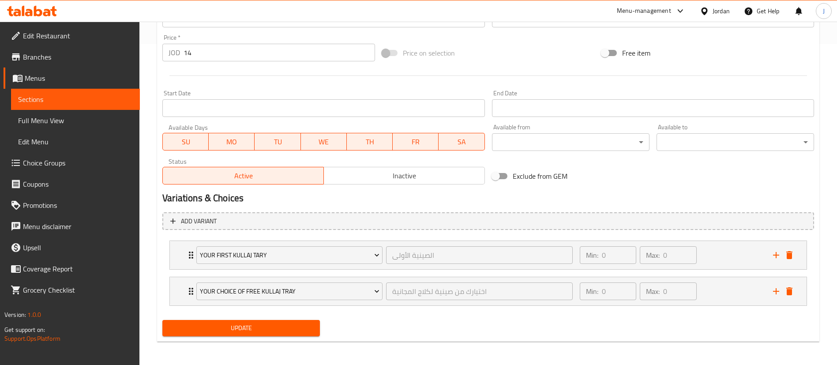
scroll to position [322, 0]
click at [211, 333] on button "Update" at bounding box center [240, 326] width 157 height 16
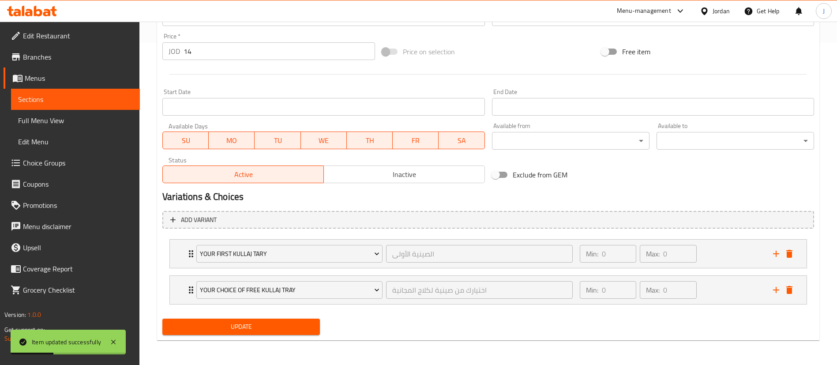
click at [44, 161] on span "Choice Groups" at bounding box center [78, 162] width 110 height 11
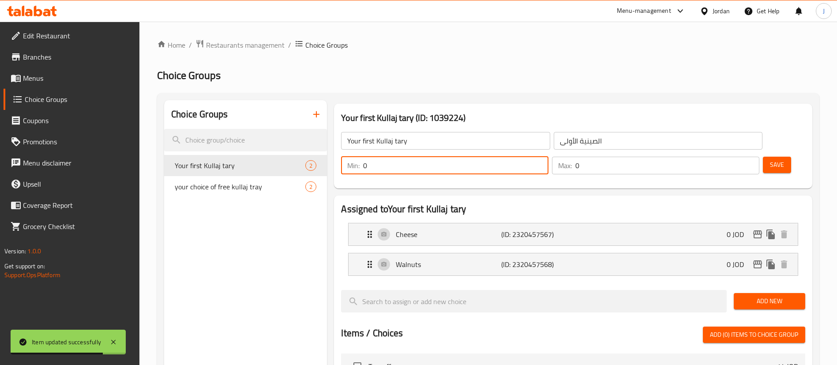
drag, startPoint x: 679, startPoint y: 140, endPoint x: 626, endPoint y: 144, distance: 53.0
click at [621, 146] on div "Your first Kullaj tary ​ الصينية الأولى ​ Min: 0 ​ Max: 0 ​ Save" at bounding box center [572, 153] width 471 height 64
type input "1"
drag, startPoint x: 723, startPoint y: 139, endPoint x: 703, endPoint y: 145, distance: 21.4
click at [703, 157] on div "Max: 0 ​" at bounding box center [655, 166] width 207 height 18
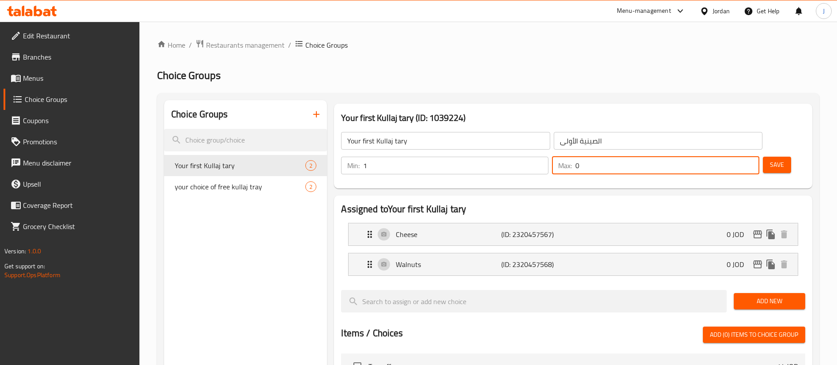
drag, startPoint x: 729, startPoint y: 138, endPoint x: 639, endPoint y: 147, distance: 90.5
click at [638, 149] on div "Your first Kullaj tary ​ الصينية الأولى ​ Min: 1 ​ Max: 0 ​ Save" at bounding box center [572, 153] width 471 height 64
type input "1"
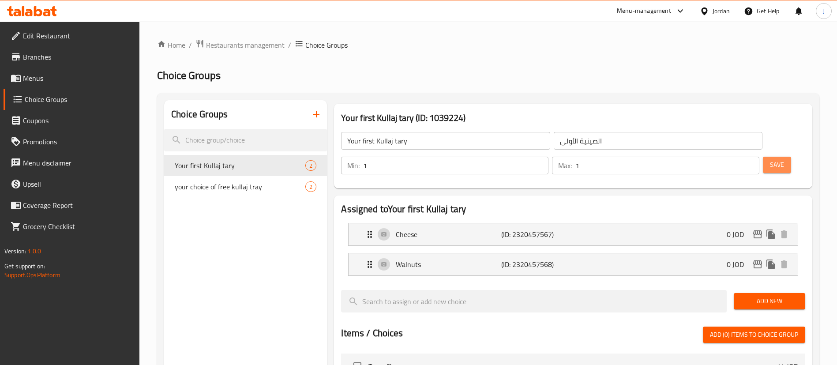
click at [770, 159] on span "Save" at bounding box center [777, 164] width 14 height 11
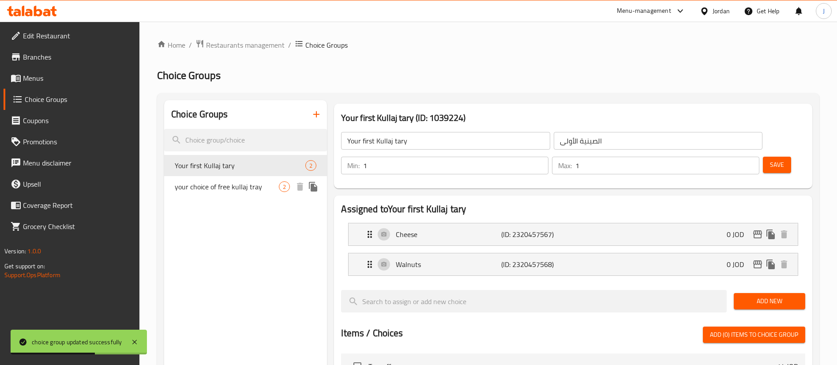
click at [223, 189] on span "your choice of free kullaj tray" at bounding box center [227, 186] width 104 height 11
type input "your choice of free kullaj tray"
type input "اختيارك من صينية لكلاج المجانية"
type input "0"
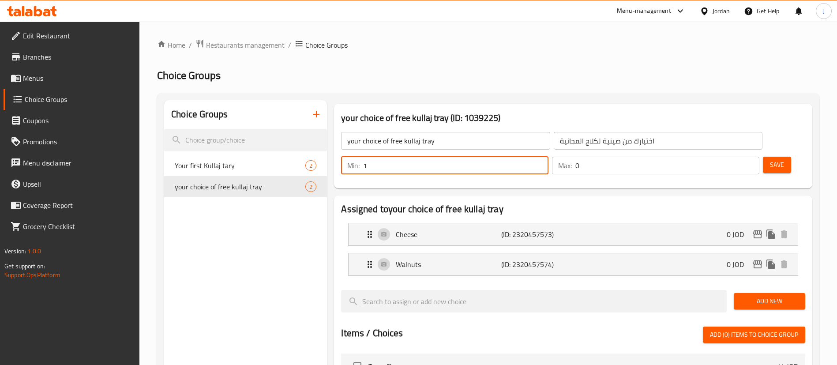
drag, startPoint x: 685, startPoint y: 139, endPoint x: 668, endPoint y: 140, distance: 16.8
type input "1"
click at [548, 157] on input "1" at bounding box center [455, 166] width 185 height 18
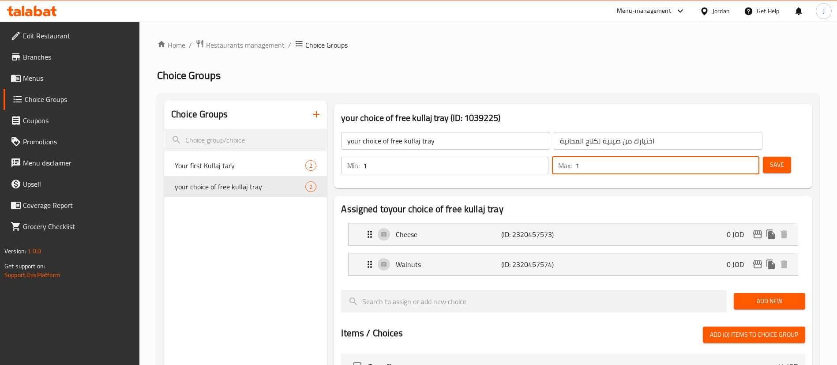
type input "1"
click at [734, 157] on input "1" at bounding box center [667, 166] width 184 height 18
click at [763, 157] on button "Save" at bounding box center [777, 165] width 28 height 16
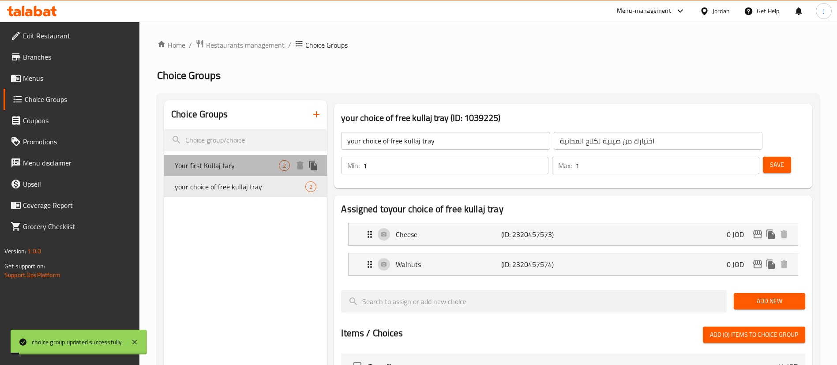
click at [242, 169] on span "Your first Kullaj tary" at bounding box center [227, 165] width 104 height 11
type input "Your first Kullaj tary"
type input "الصينية الأولى"
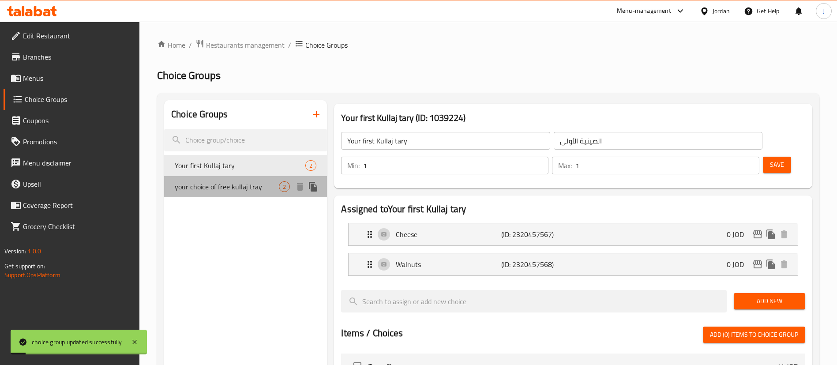
click at [229, 182] on span "your choice of free kullaj tray" at bounding box center [227, 186] width 104 height 11
type input "your choice of free kullaj tray"
type input "اختيارك من صينية لكلاج المجانية"
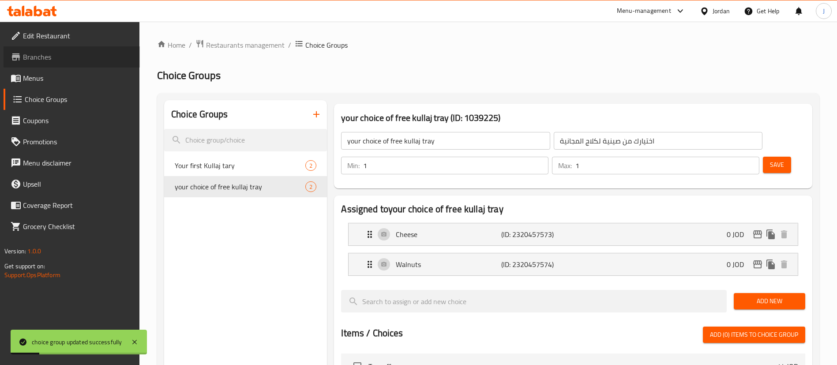
click at [35, 60] on span "Branches" at bounding box center [78, 57] width 110 height 11
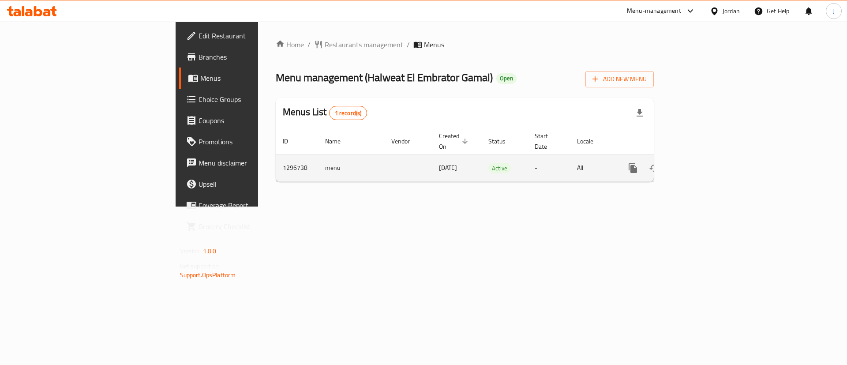
click at [707, 159] on link "enhanced table" at bounding box center [696, 167] width 21 height 21
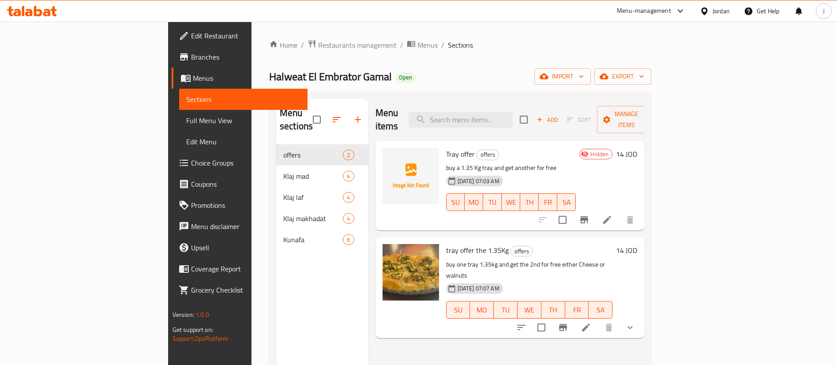
click at [566, 244] on h6 "tray offer the 1.35Kg offers" at bounding box center [529, 250] width 167 height 12
click at [598, 319] on li at bounding box center [585, 327] width 25 height 16
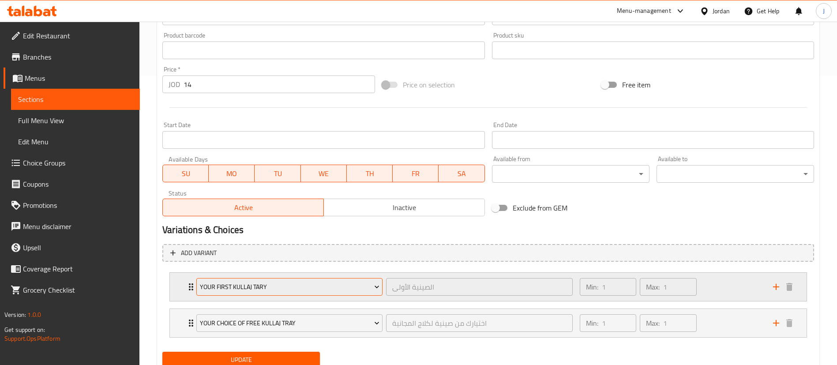
scroll to position [322, 0]
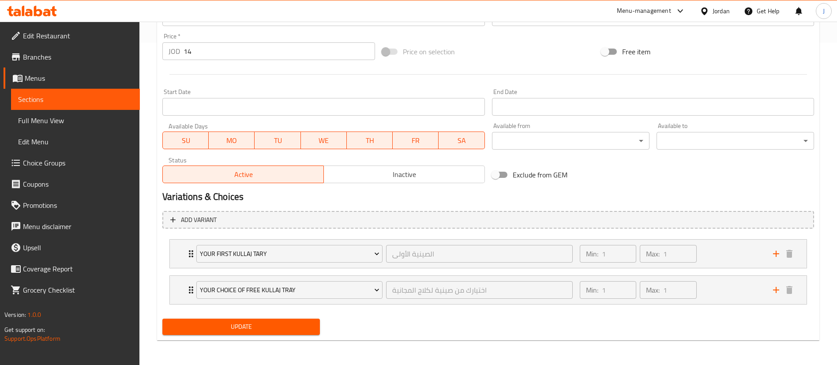
click at [215, 49] on input "14" at bounding box center [278, 51] width 191 height 18
type input "14.29"
click at [242, 329] on span "Update" at bounding box center [240, 326] width 143 height 11
click at [225, 319] on button "Update" at bounding box center [240, 326] width 157 height 16
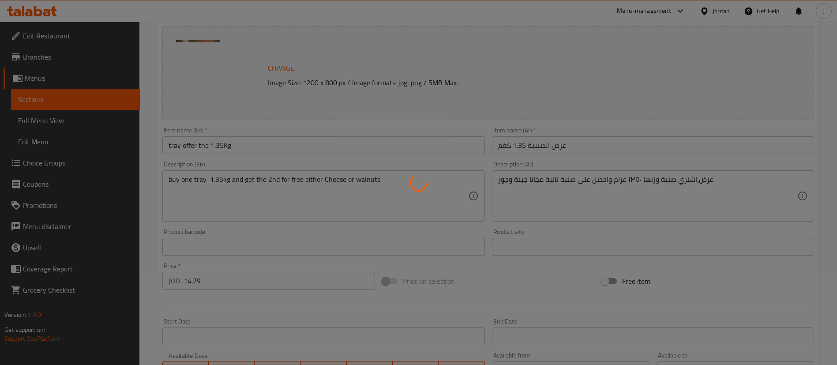
scroll to position [0, 0]
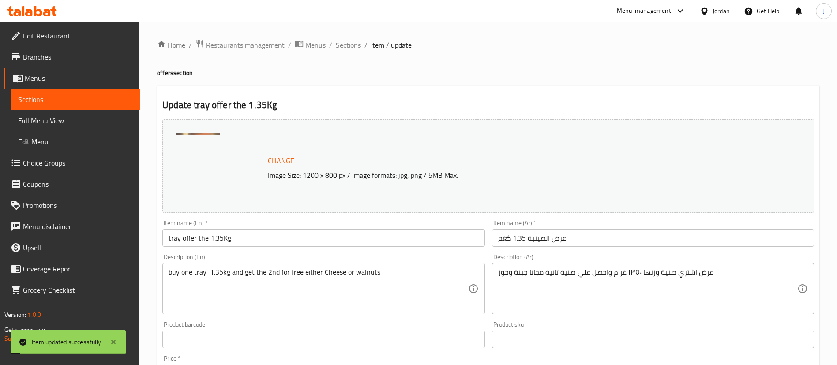
click at [33, 64] on link "Branches" at bounding box center [72, 56] width 136 height 21
